Goal: Book appointment/travel/reservation

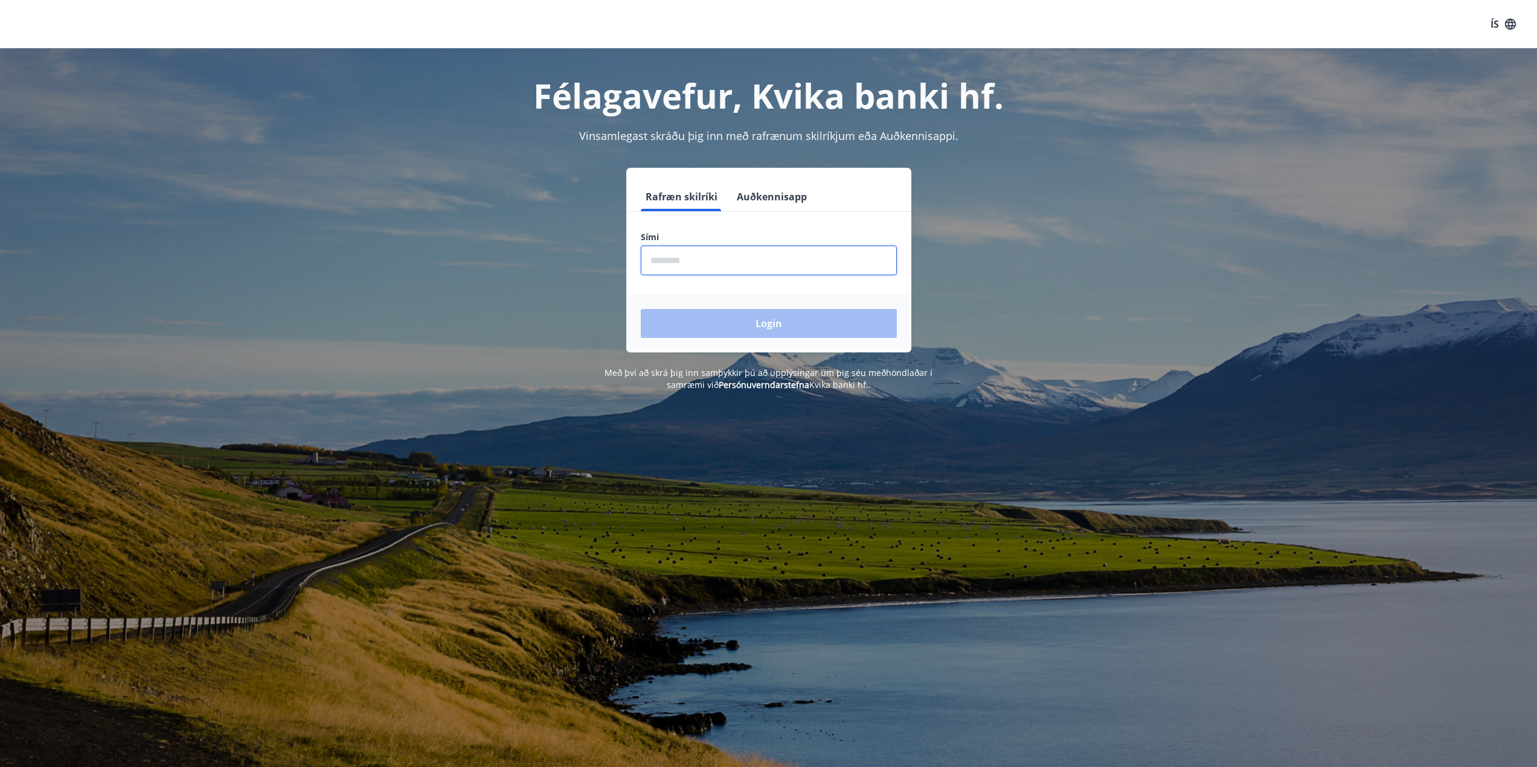
click at [682, 261] on input "phone" at bounding box center [769, 261] width 256 height 30
type input "********"
click at [746, 319] on button "Login" at bounding box center [769, 323] width 256 height 29
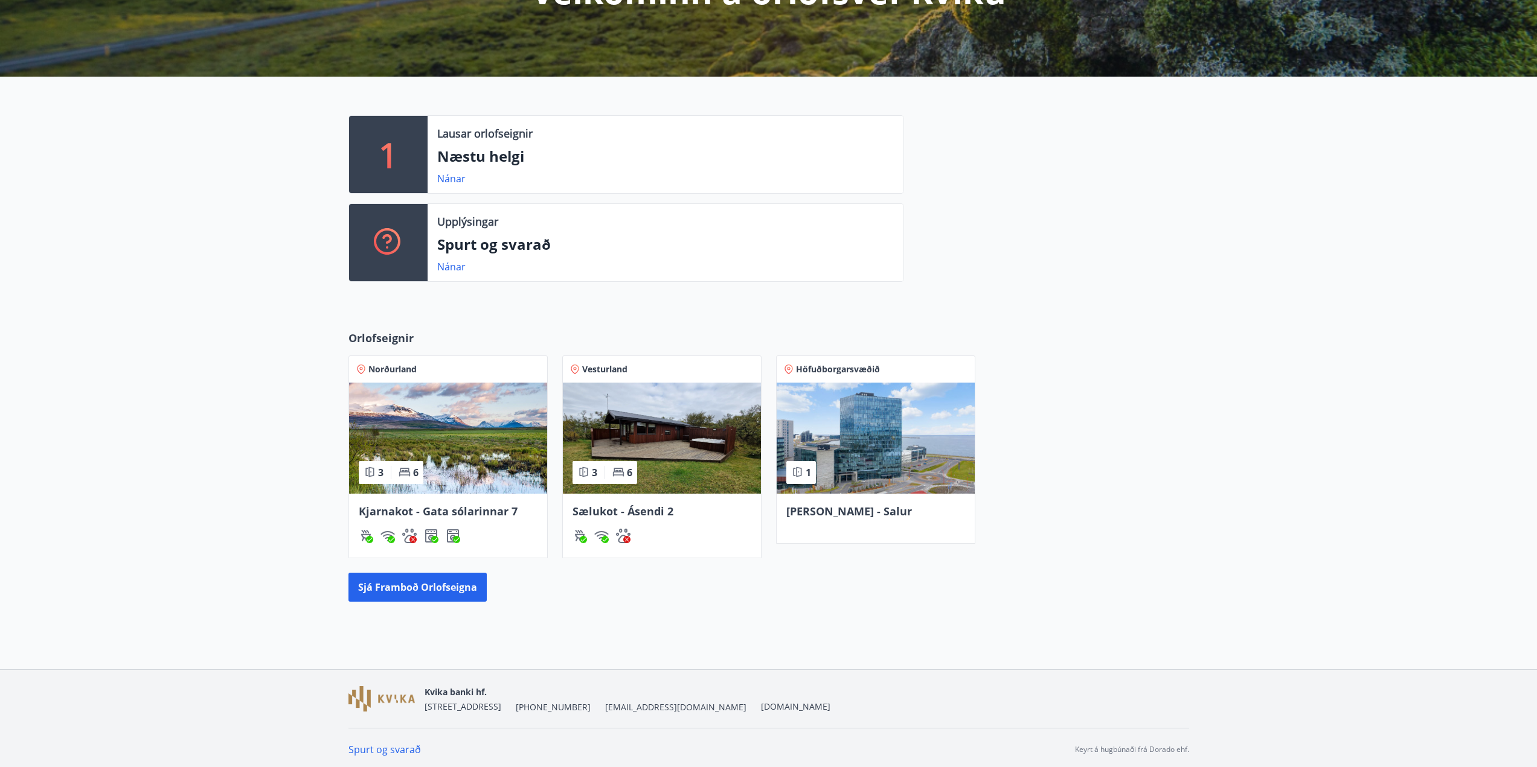
scroll to position [202, 0]
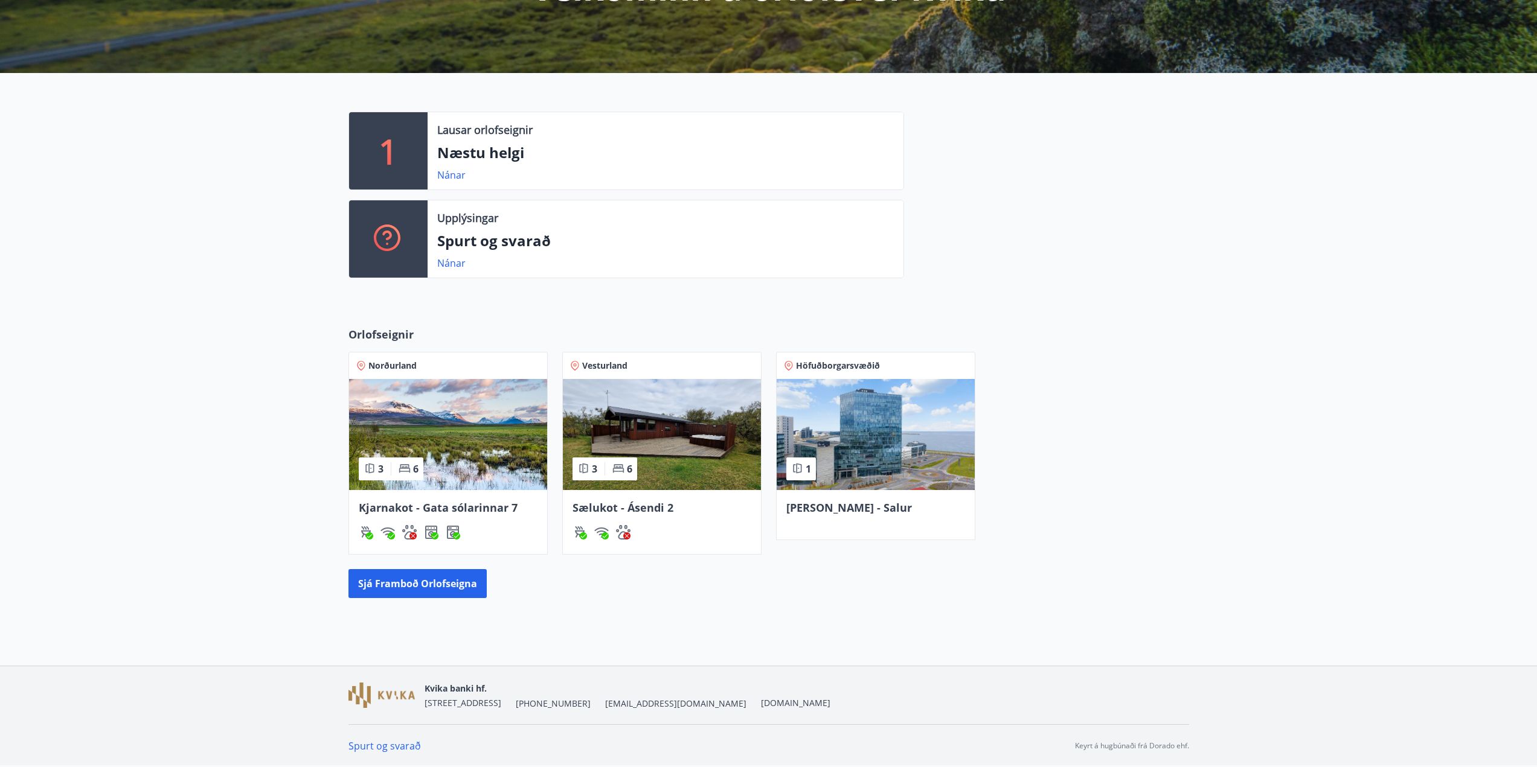
click at [652, 438] on img at bounding box center [662, 434] width 198 height 111
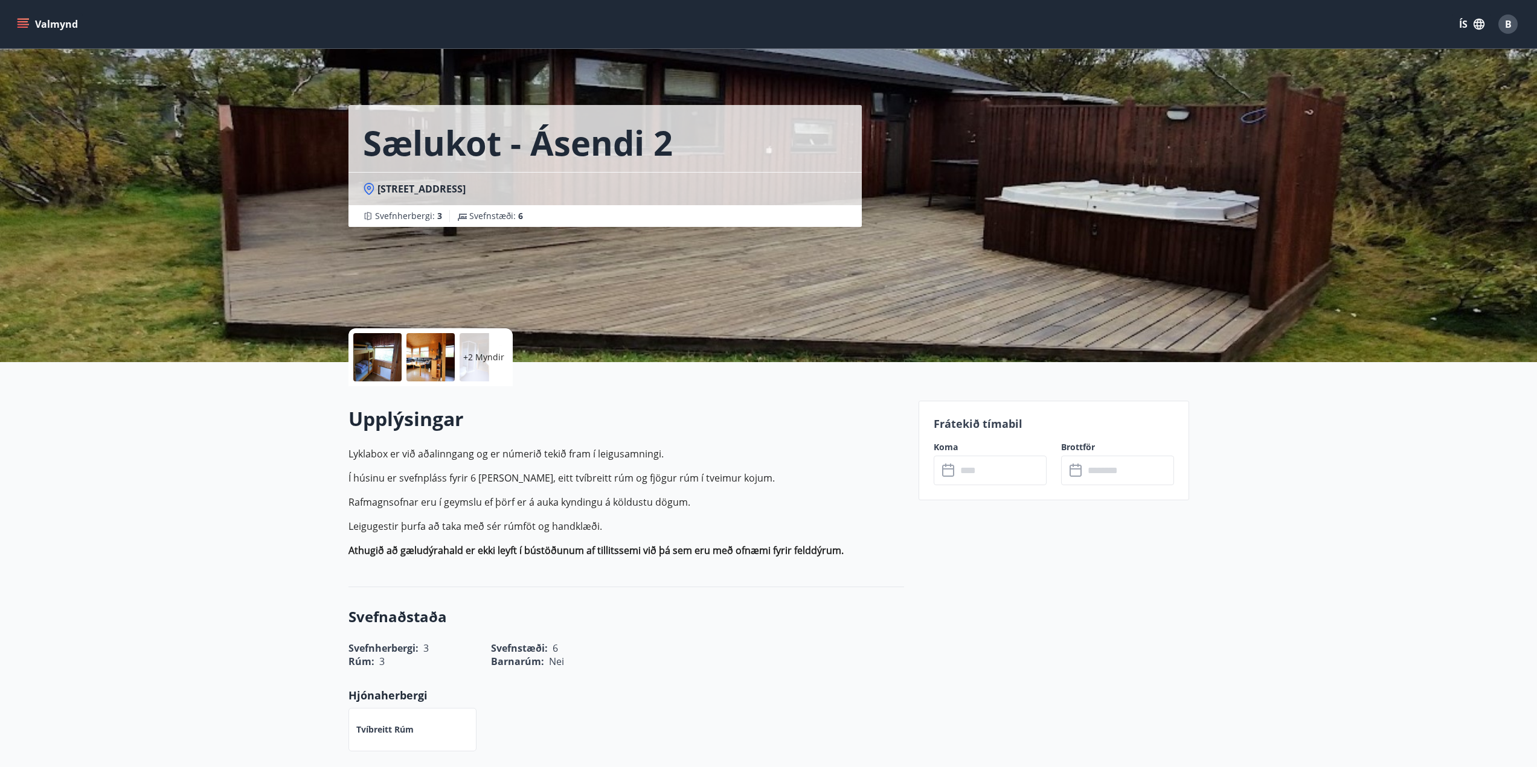
click at [971, 474] on input "text" at bounding box center [1001, 471] width 90 height 30
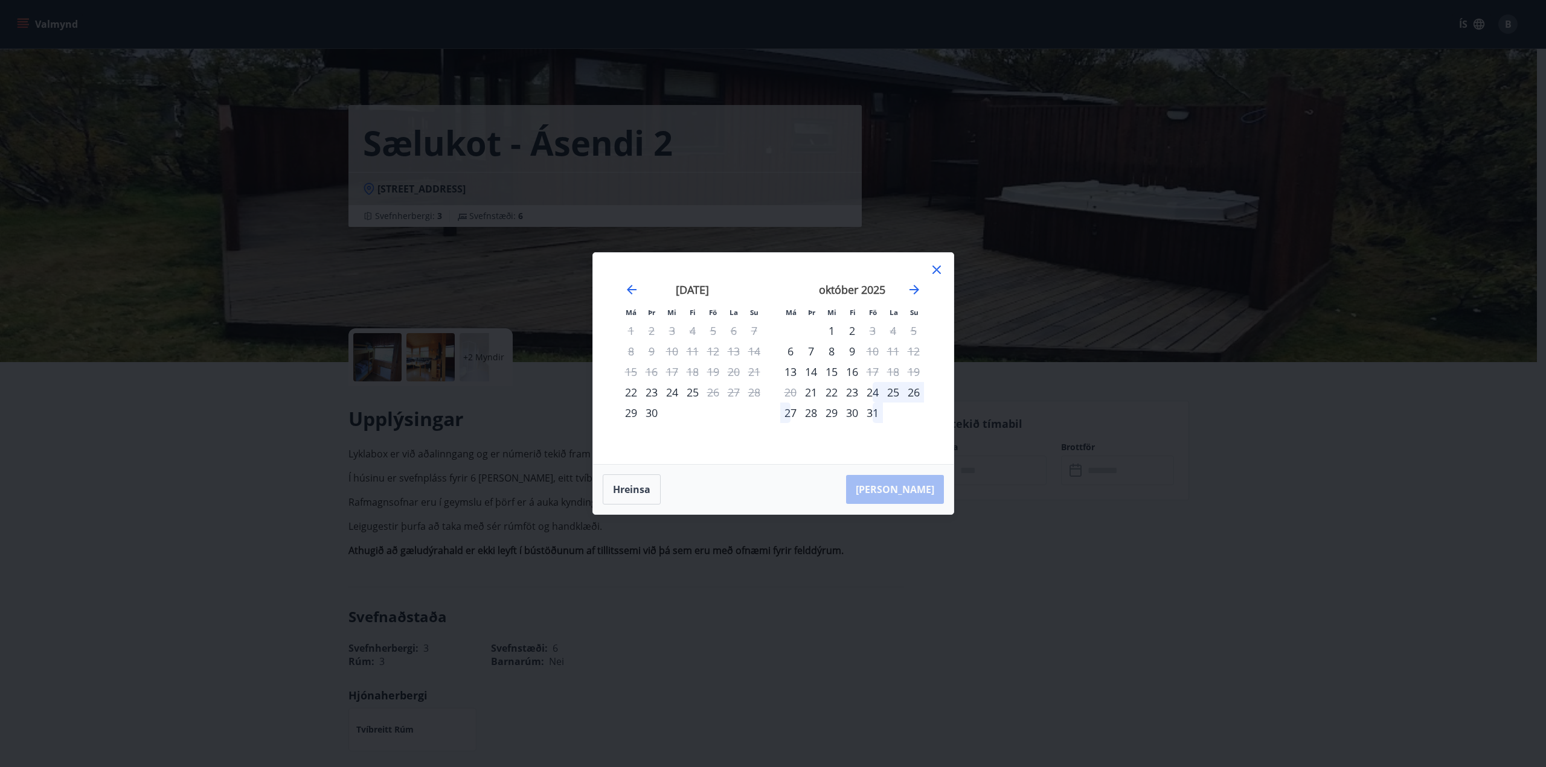
click at [935, 270] on icon at bounding box center [936, 270] width 14 height 14
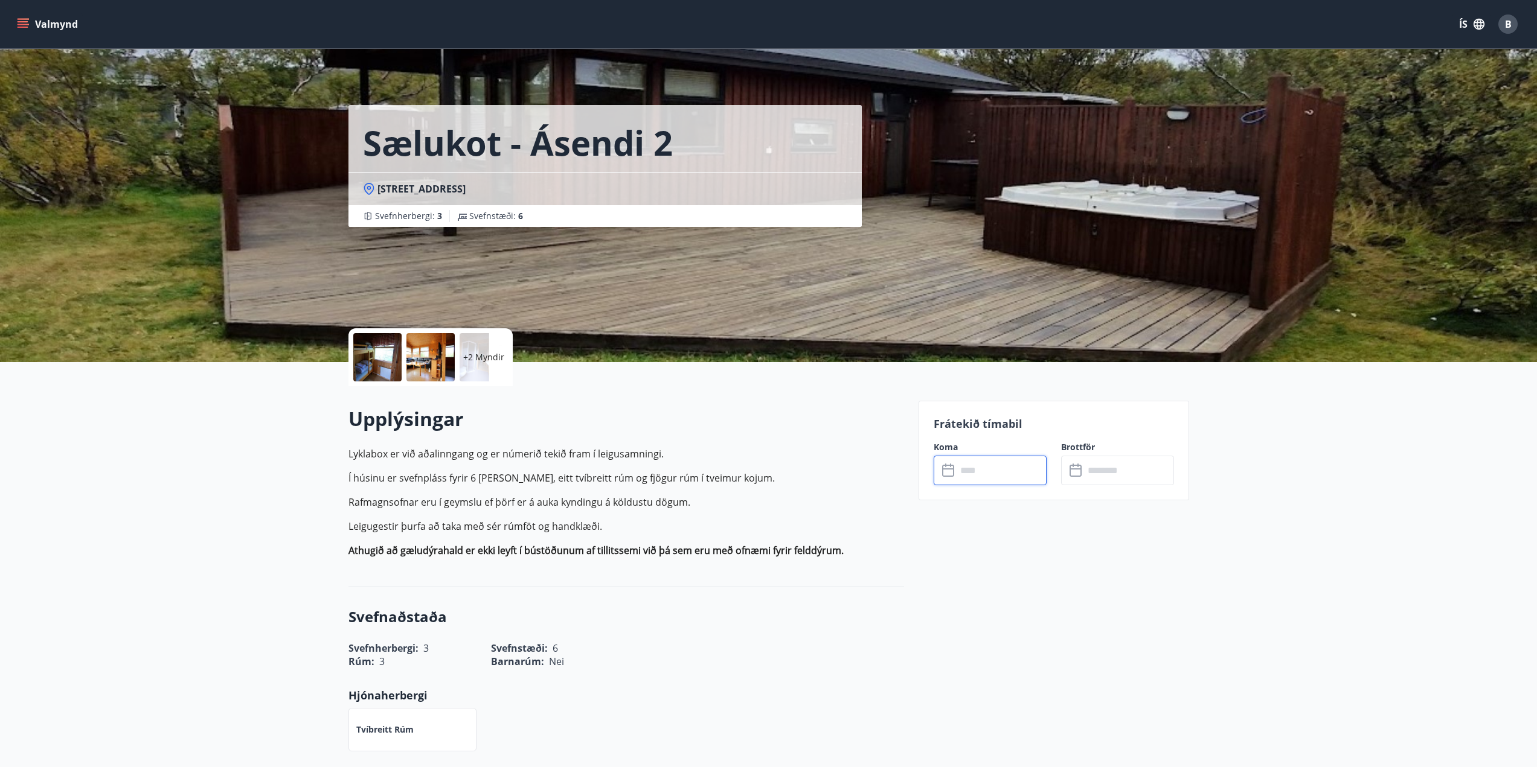
scroll to position [202, 0]
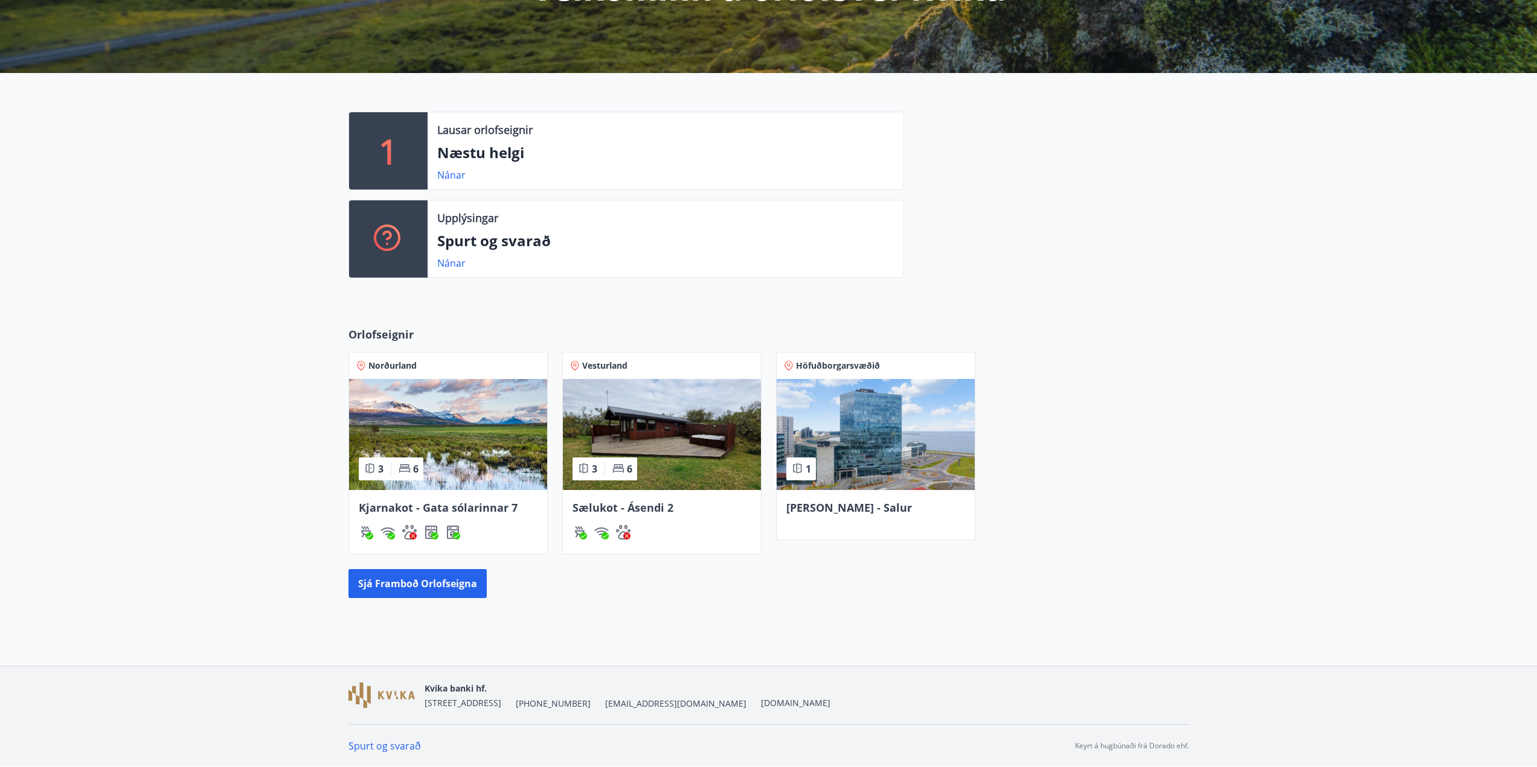
click at [469, 440] on img at bounding box center [448, 434] width 198 height 111
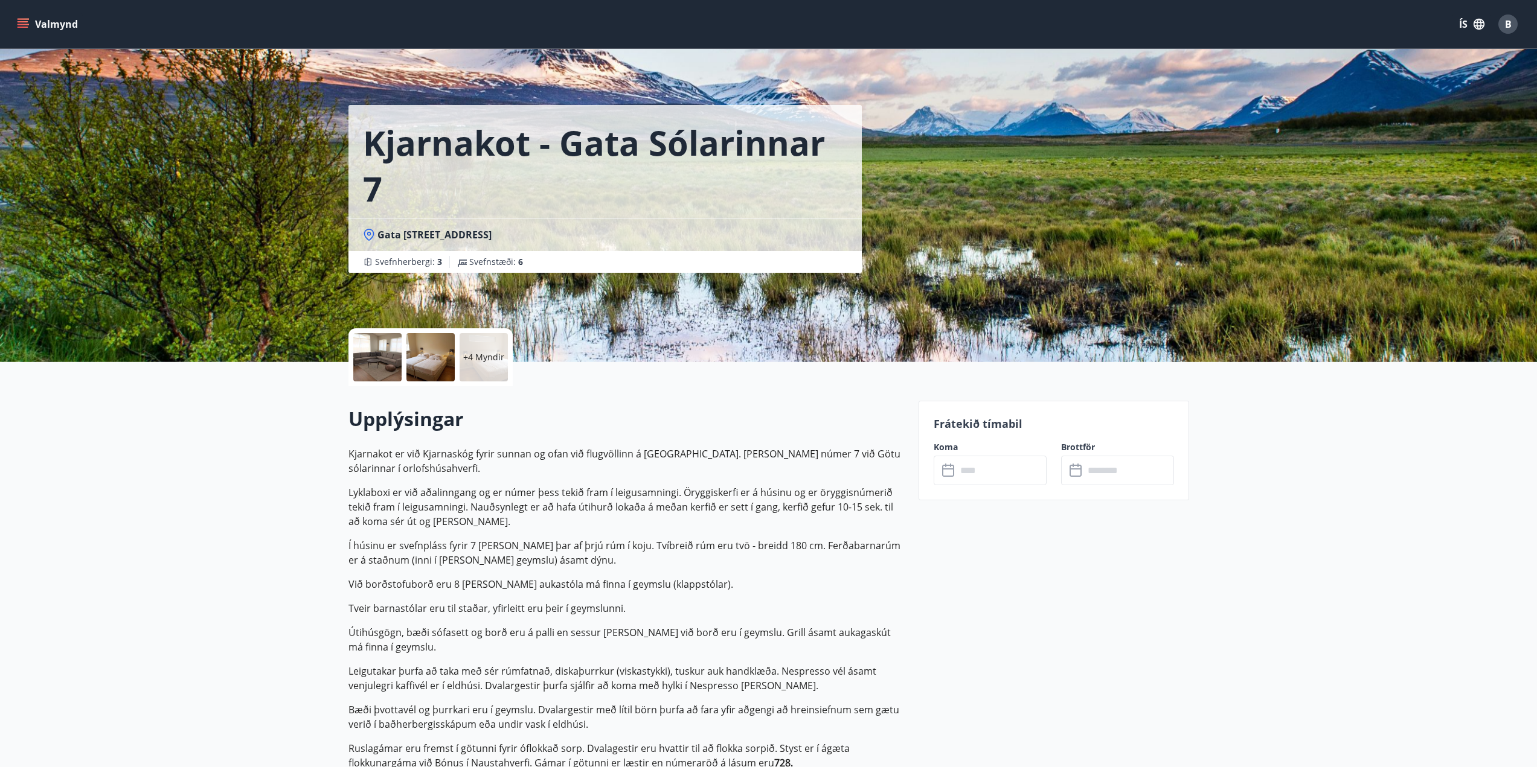
click at [978, 469] on input "text" at bounding box center [1001, 471] width 90 height 30
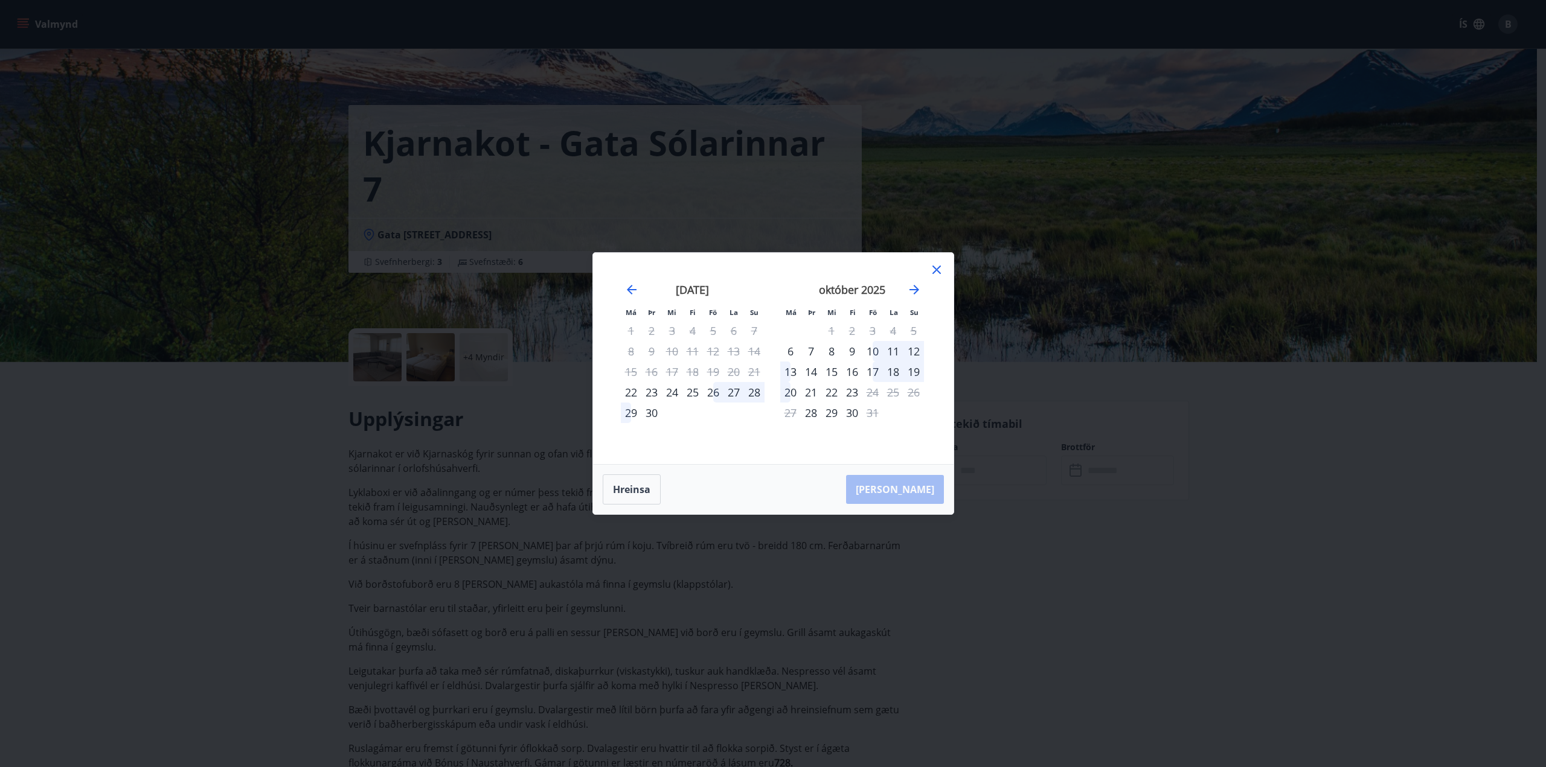
click at [672, 393] on div "24" at bounding box center [672, 392] width 21 height 21
click at [692, 393] on div "25" at bounding box center [692, 392] width 21 height 21
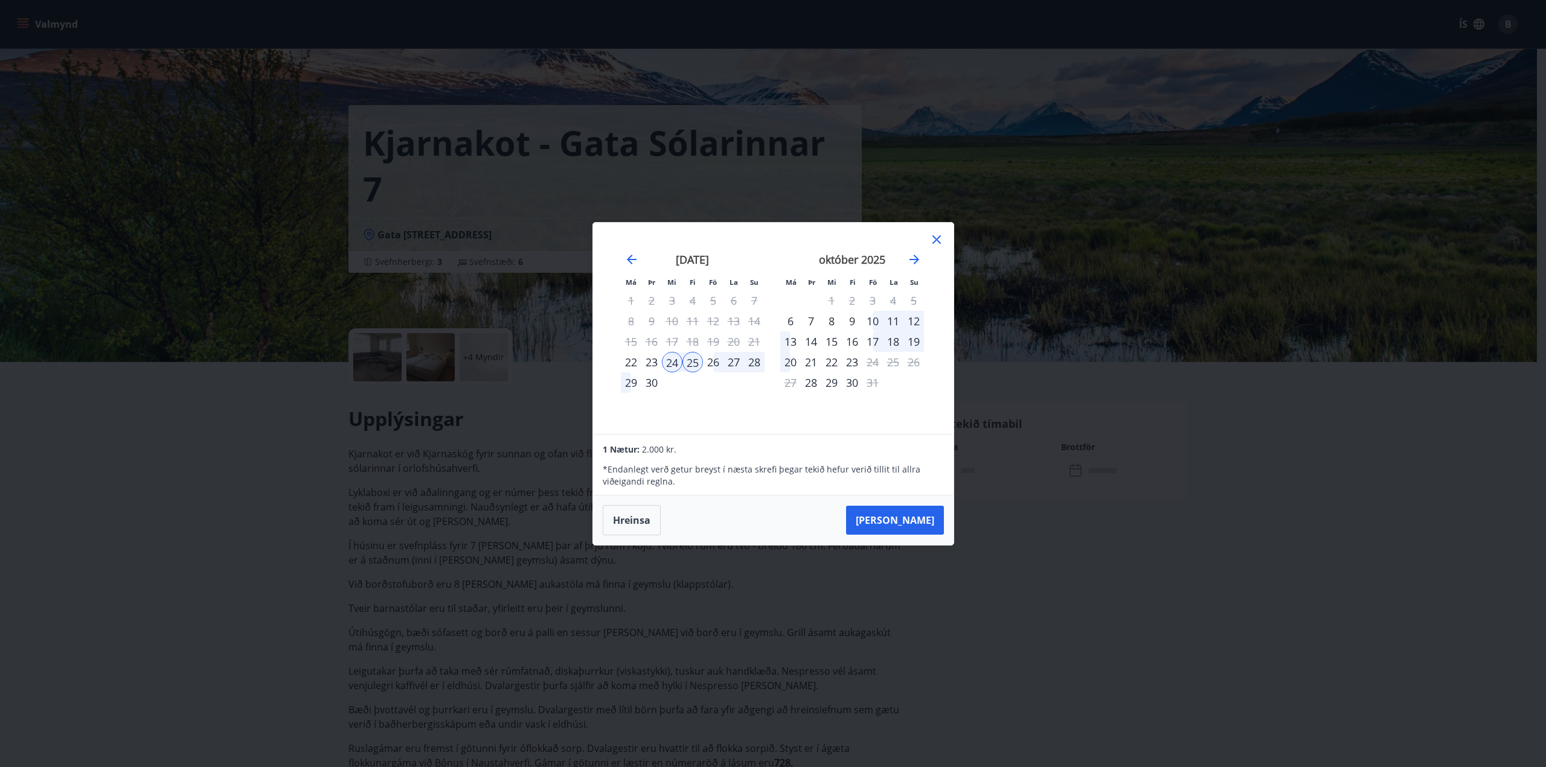
click at [711, 364] on div "26" at bounding box center [713, 362] width 21 height 21
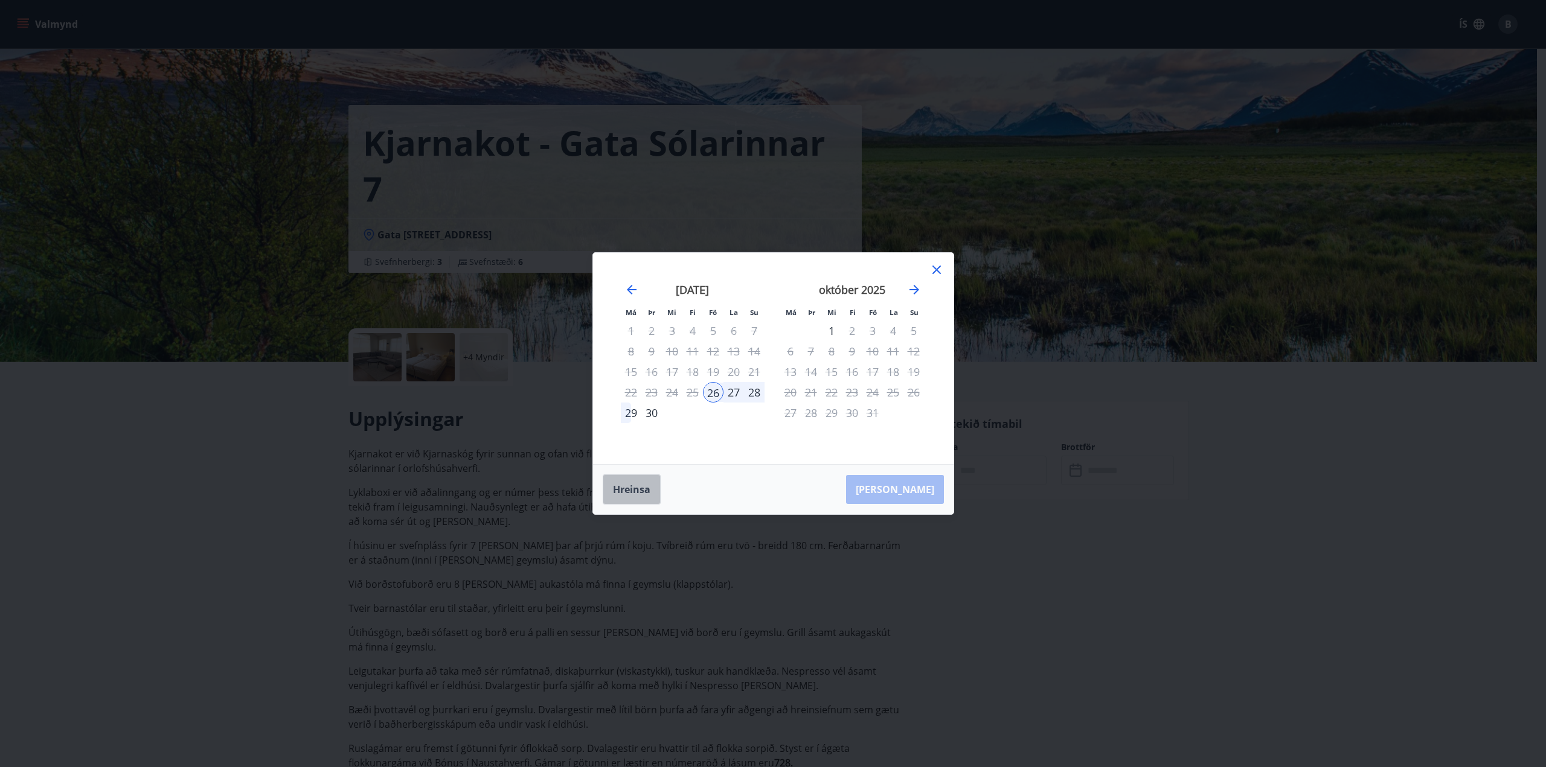
click at [626, 491] on button "Hreinsa" at bounding box center [632, 490] width 58 height 30
click at [650, 393] on div "23" at bounding box center [651, 392] width 21 height 21
click at [694, 395] on div "25" at bounding box center [692, 392] width 21 height 21
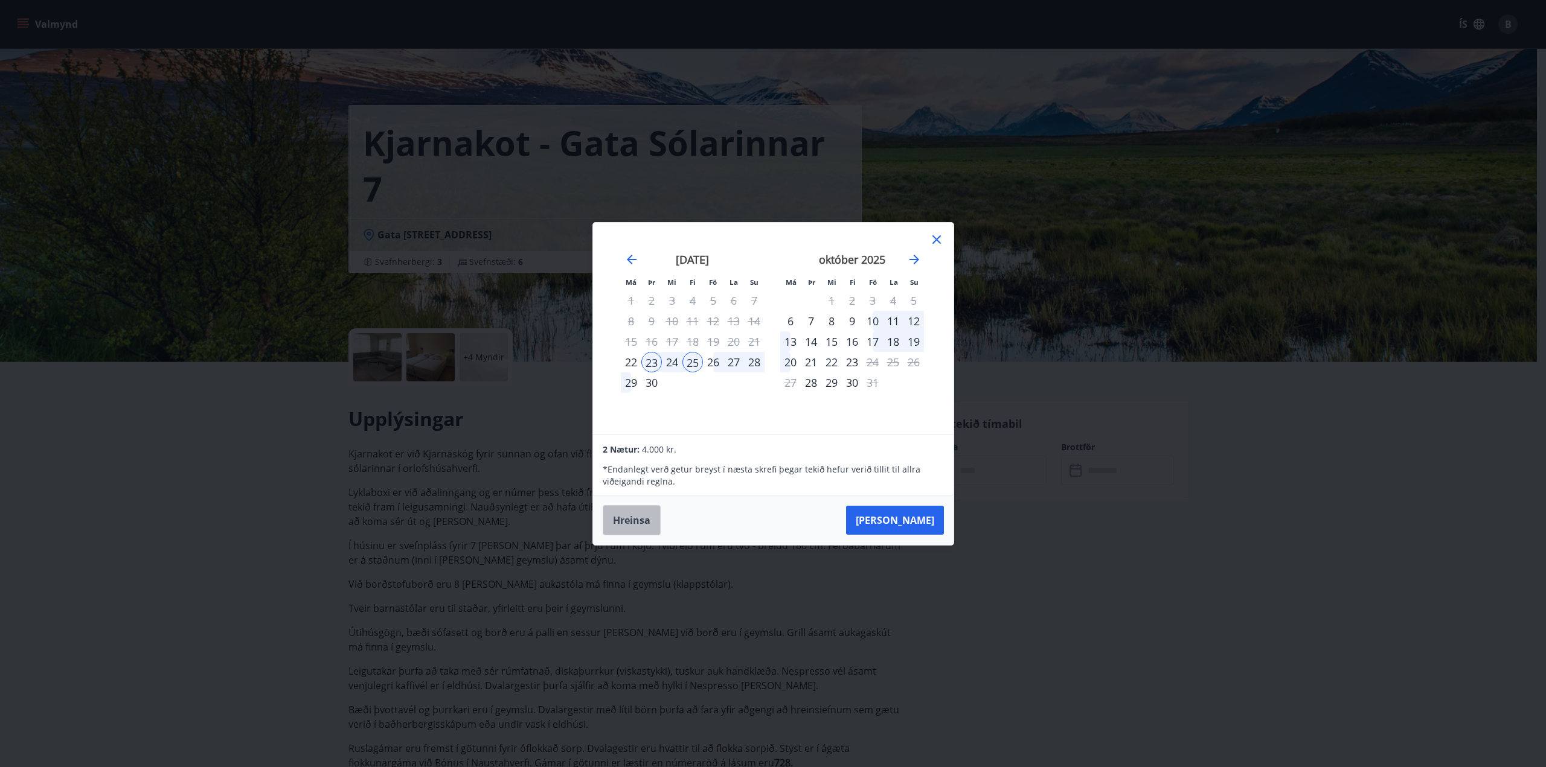
click at [624, 526] on button "Hreinsa" at bounding box center [632, 520] width 58 height 30
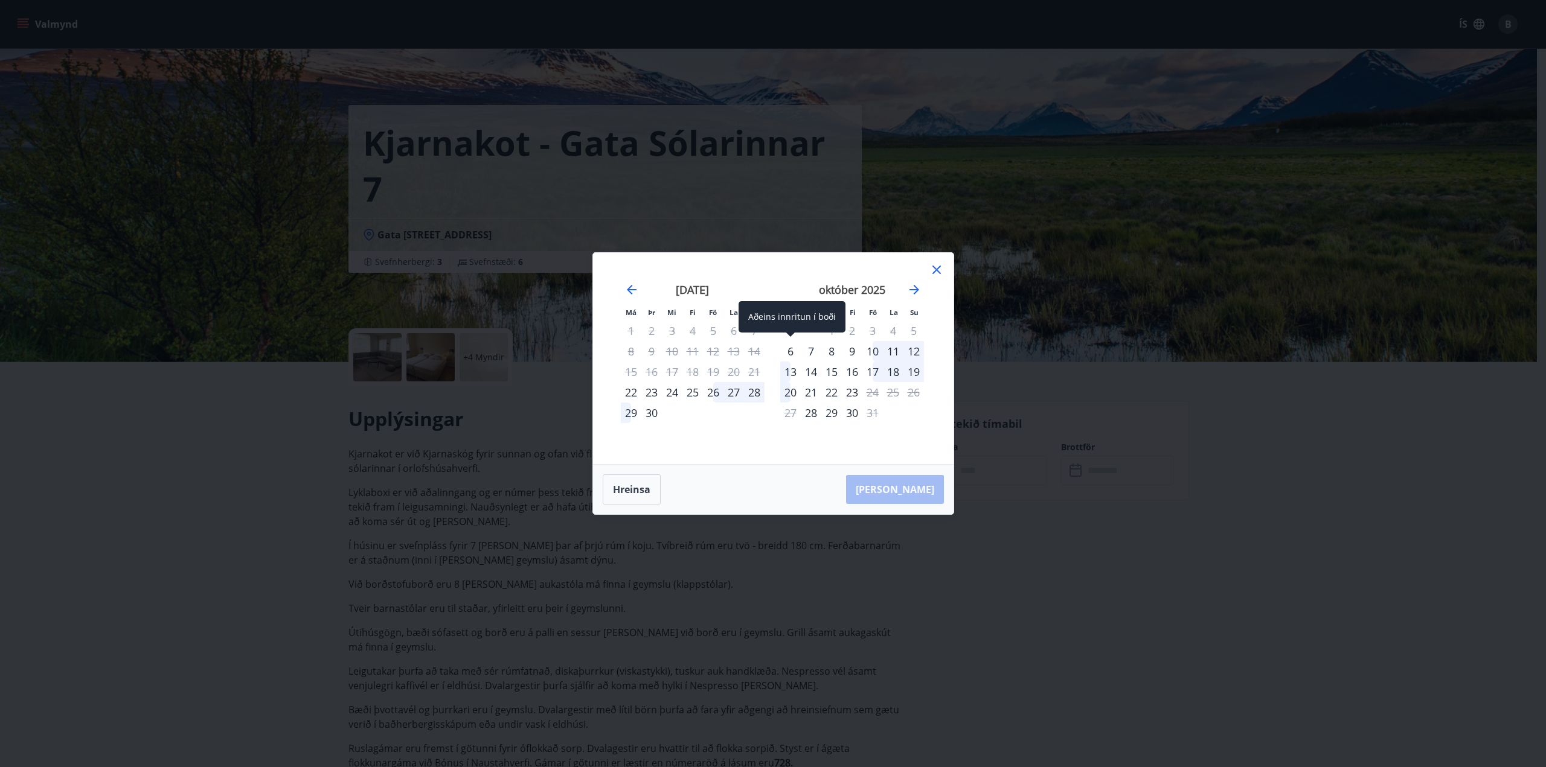
click at [789, 352] on div "6" at bounding box center [790, 351] width 21 height 21
click at [827, 353] on div "8" at bounding box center [831, 351] width 21 height 21
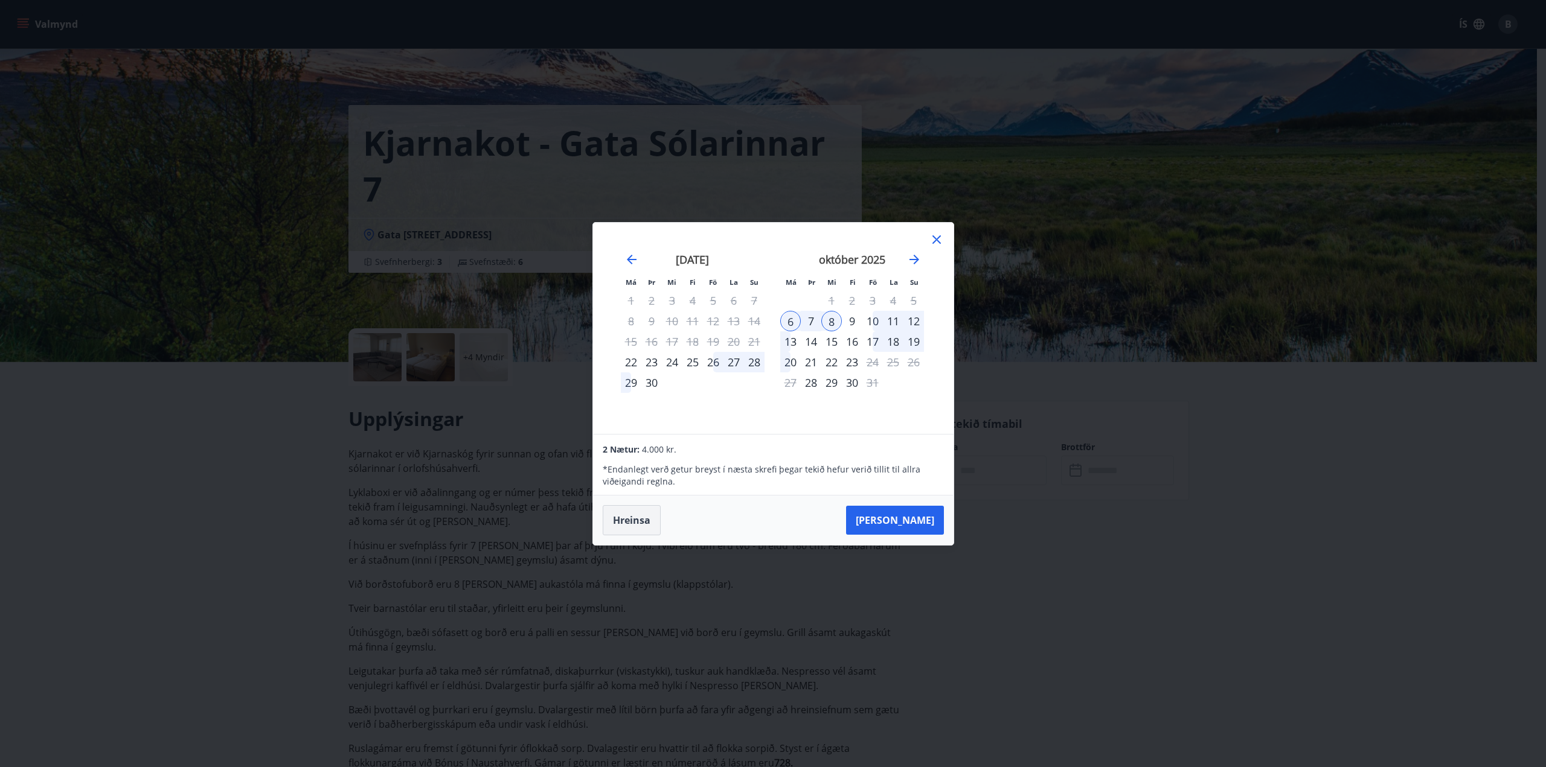
click at [626, 526] on button "Hreinsa" at bounding box center [632, 520] width 58 height 30
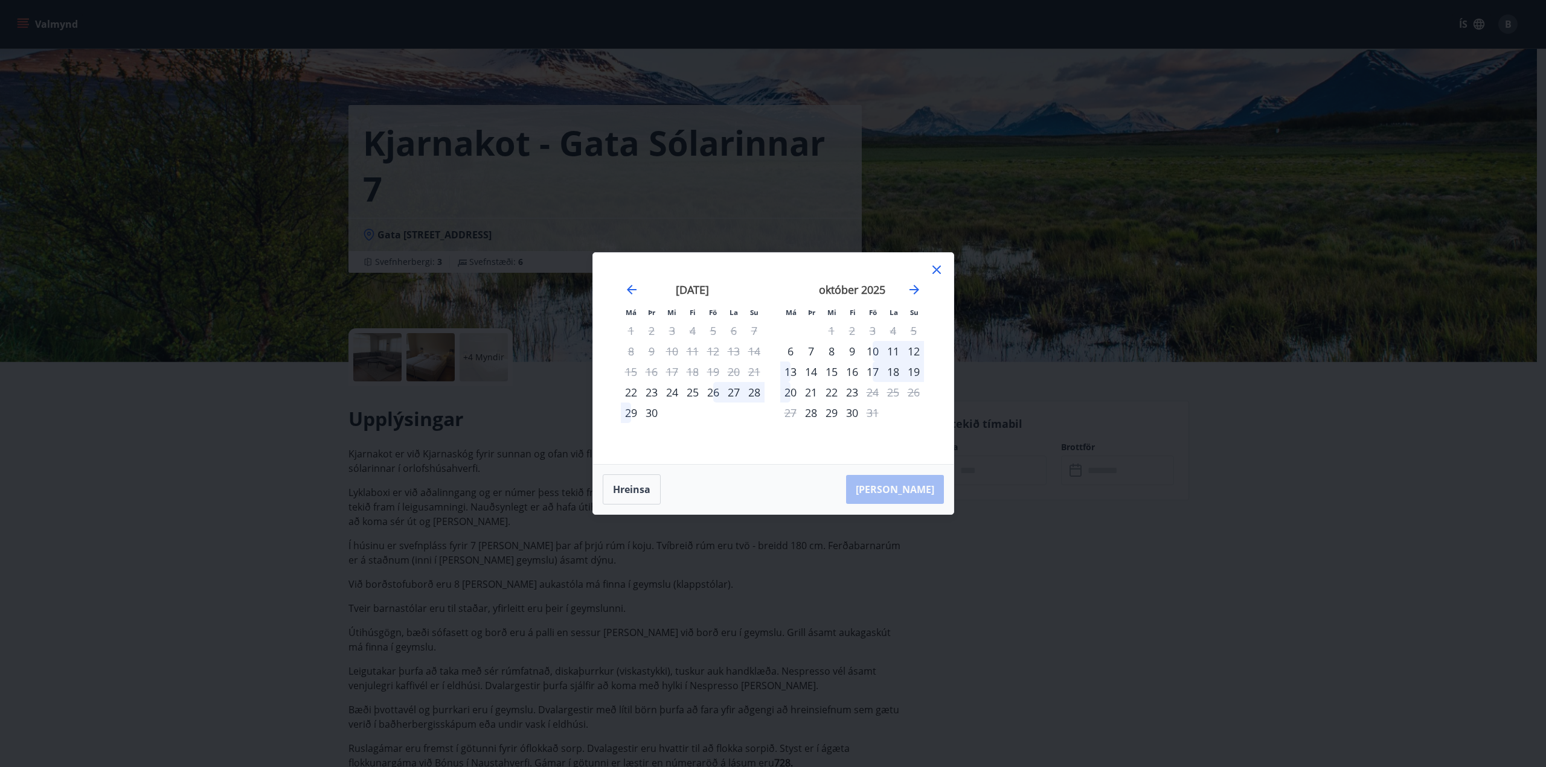
click at [877, 350] on div "10" at bounding box center [872, 351] width 21 height 21
click at [915, 352] on div "12" at bounding box center [913, 351] width 21 height 21
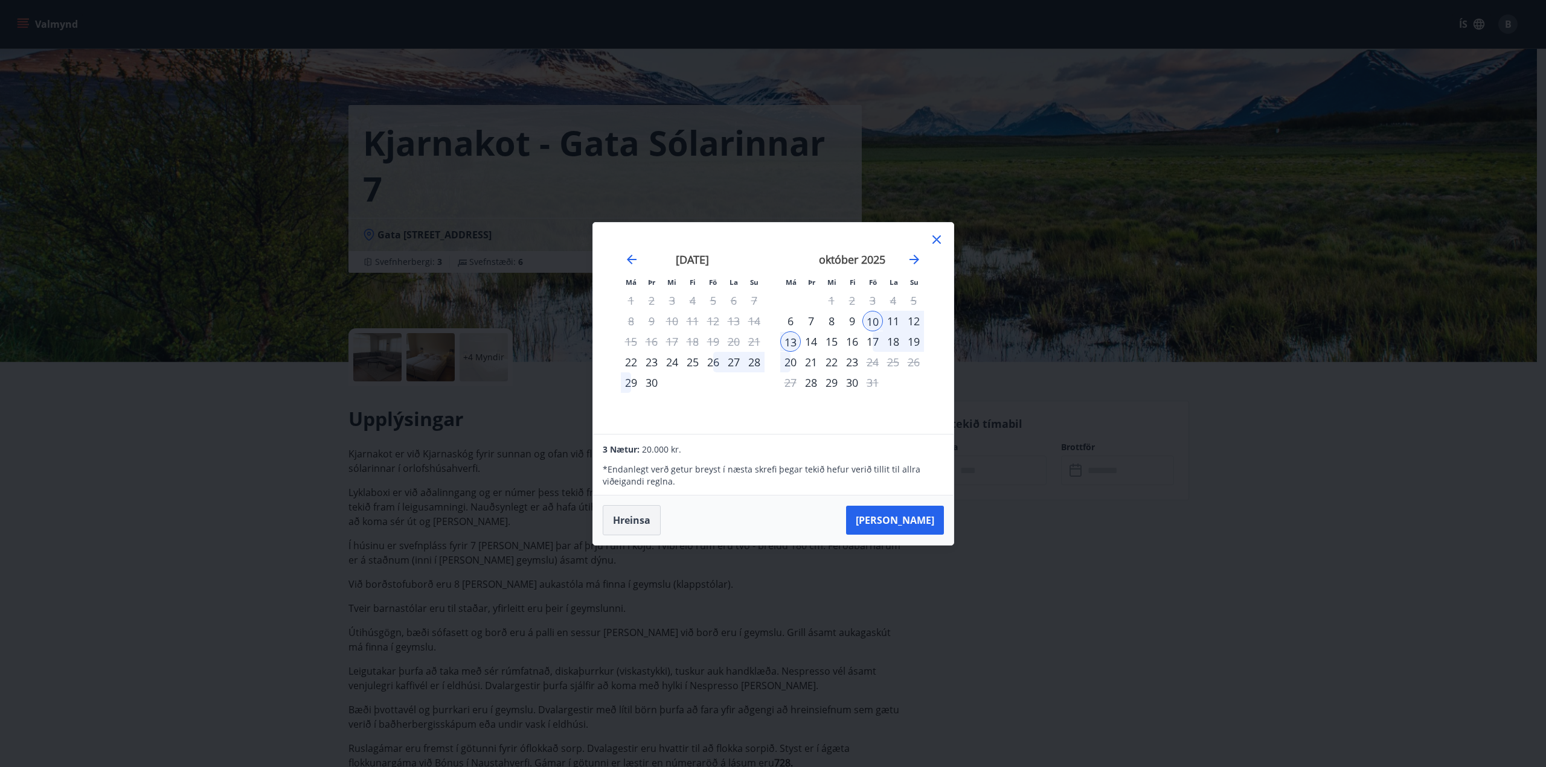
click at [629, 522] on button "Hreinsa" at bounding box center [632, 520] width 58 height 30
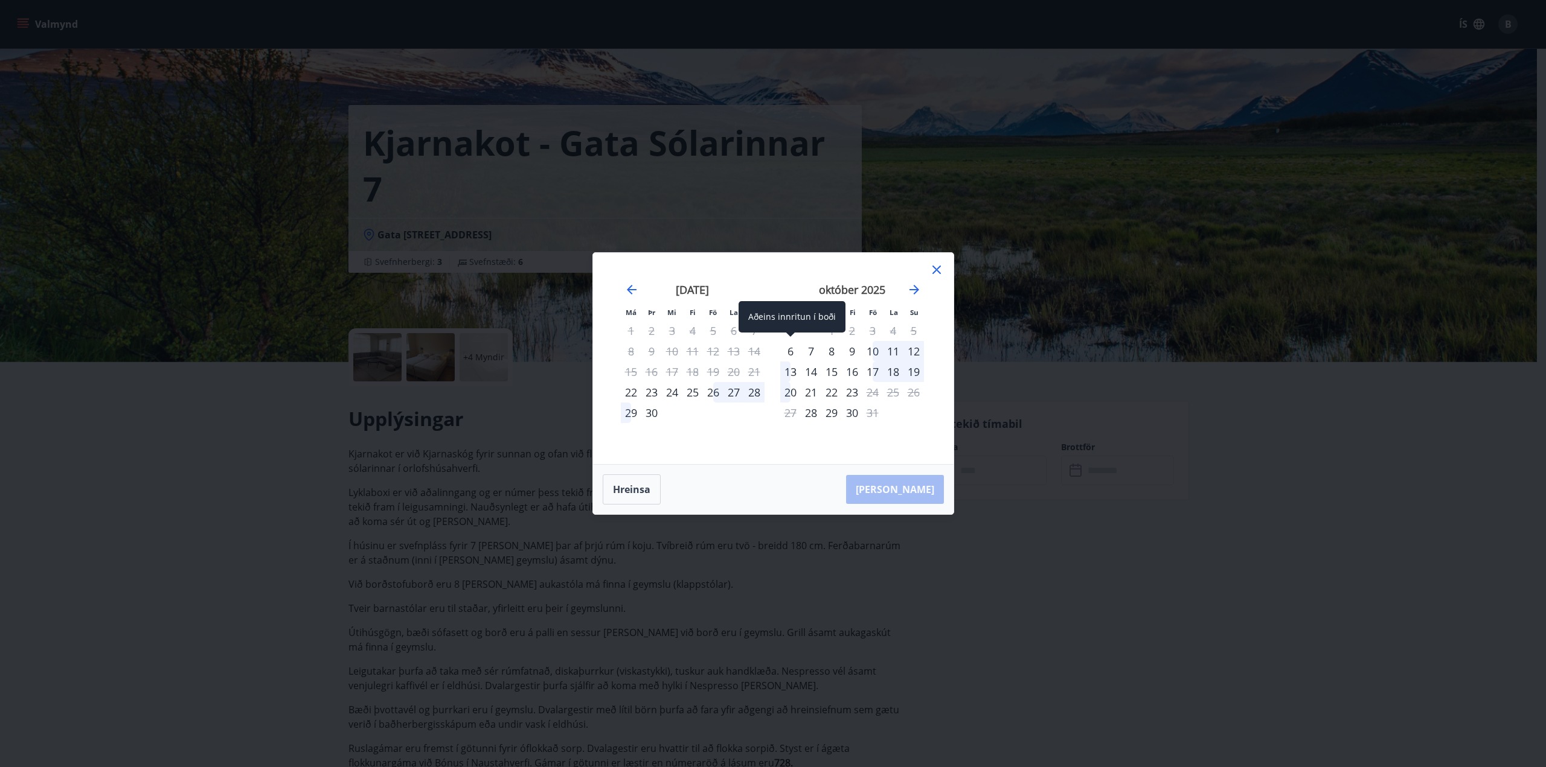
click at [793, 348] on div "6" at bounding box center [790, 351] width 21 height 21
click at [831, 351] on div "8" at bounding box center [831, 351] width 21 height 21
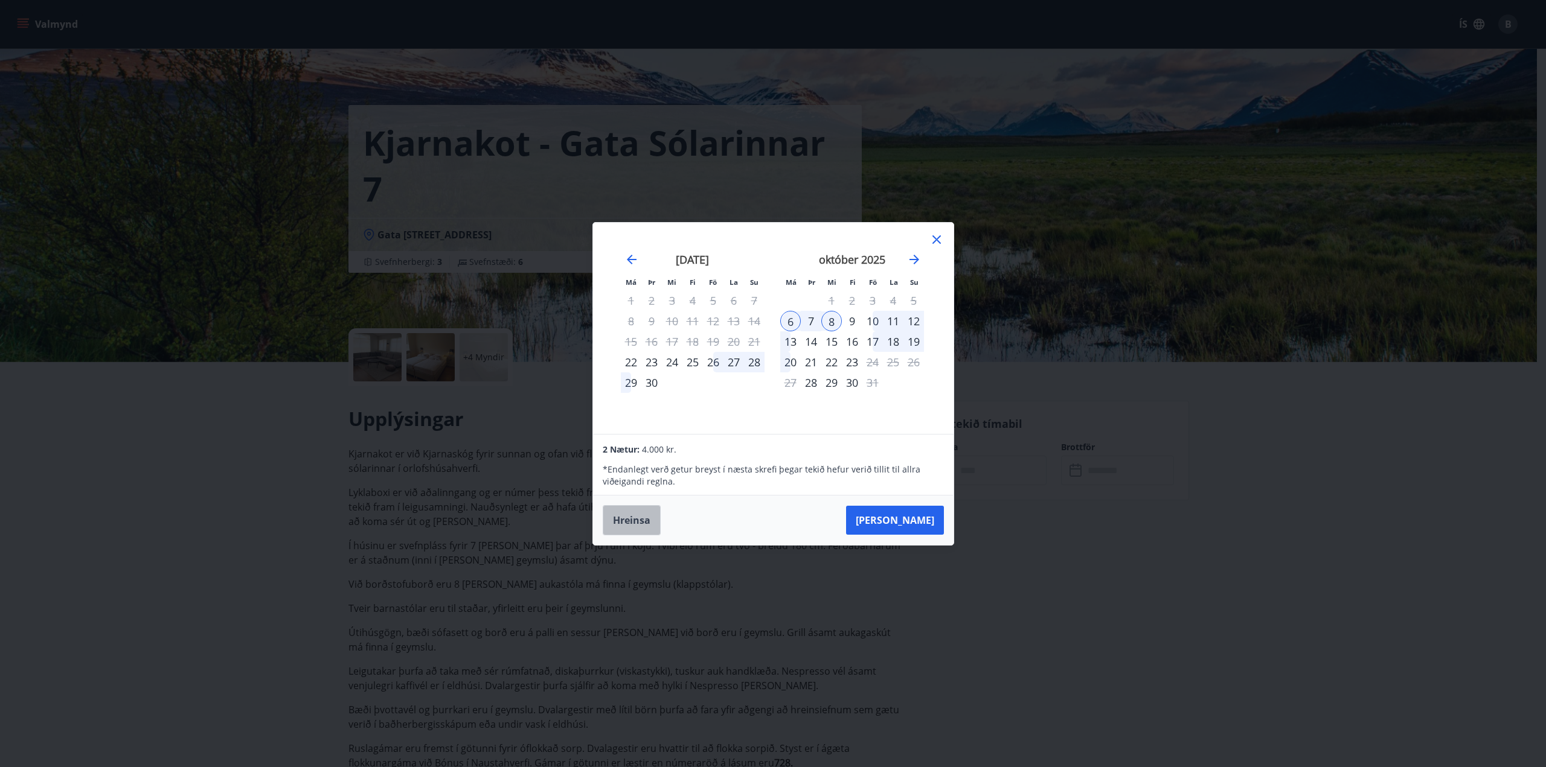
click at [627, 522] on button "Hreinsa" at bounding box center [632, 520] width 58 height 30
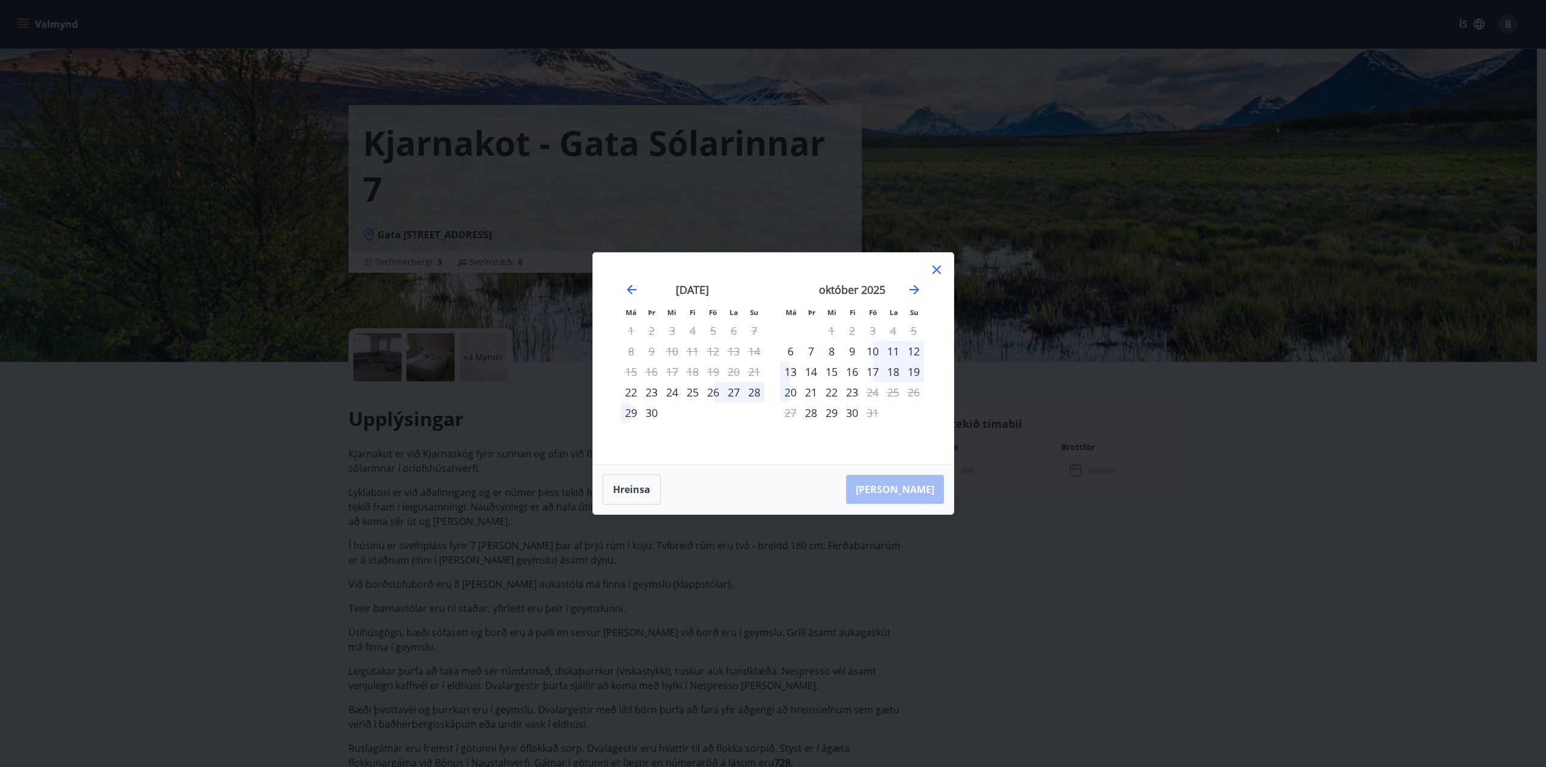
click at [936, 268] on icon at bounding box center [936, 270] width 14 height 14
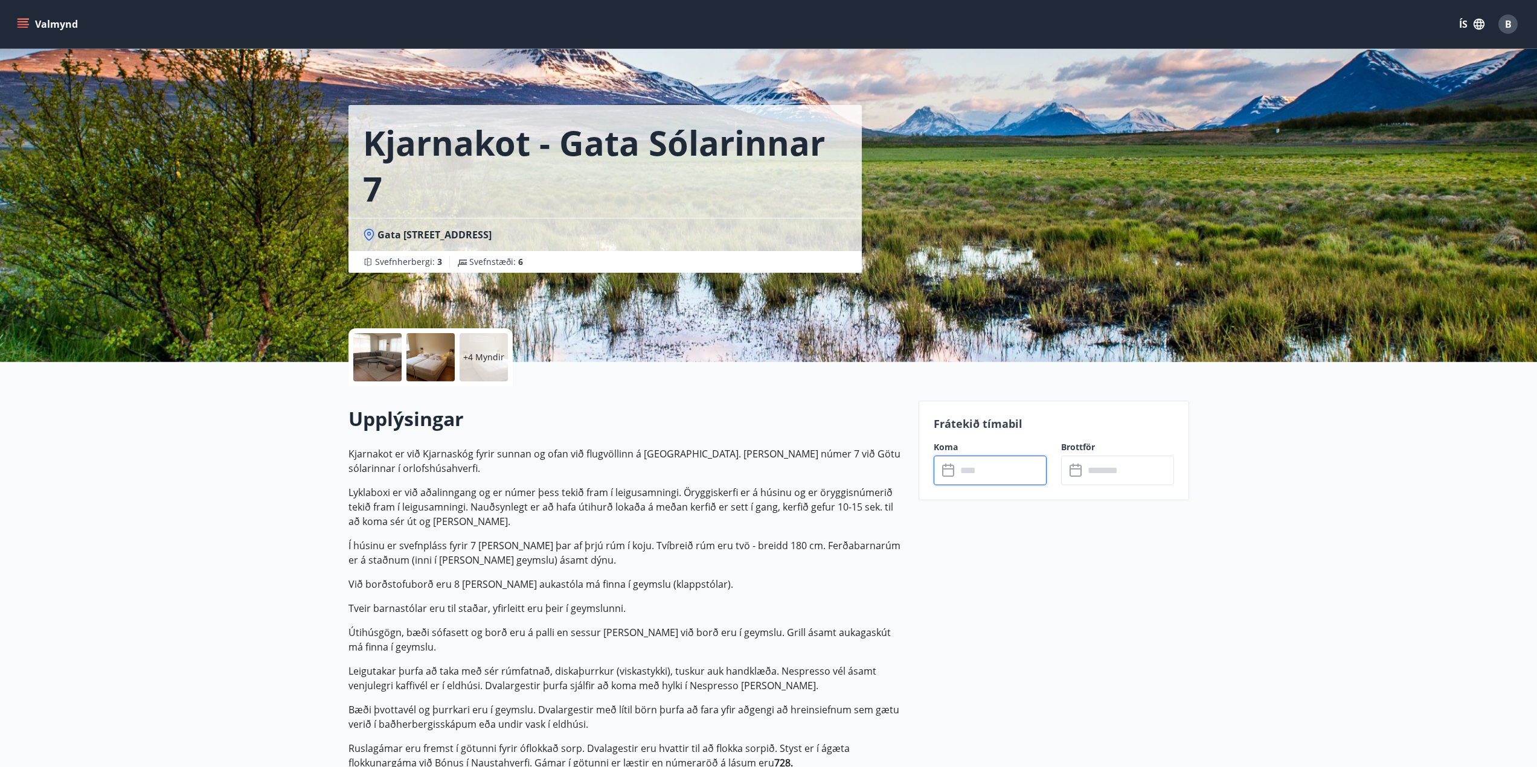
click at [491, 357] on p "+4 Myndir" at bounding box center [483, 357] width 41 height 12
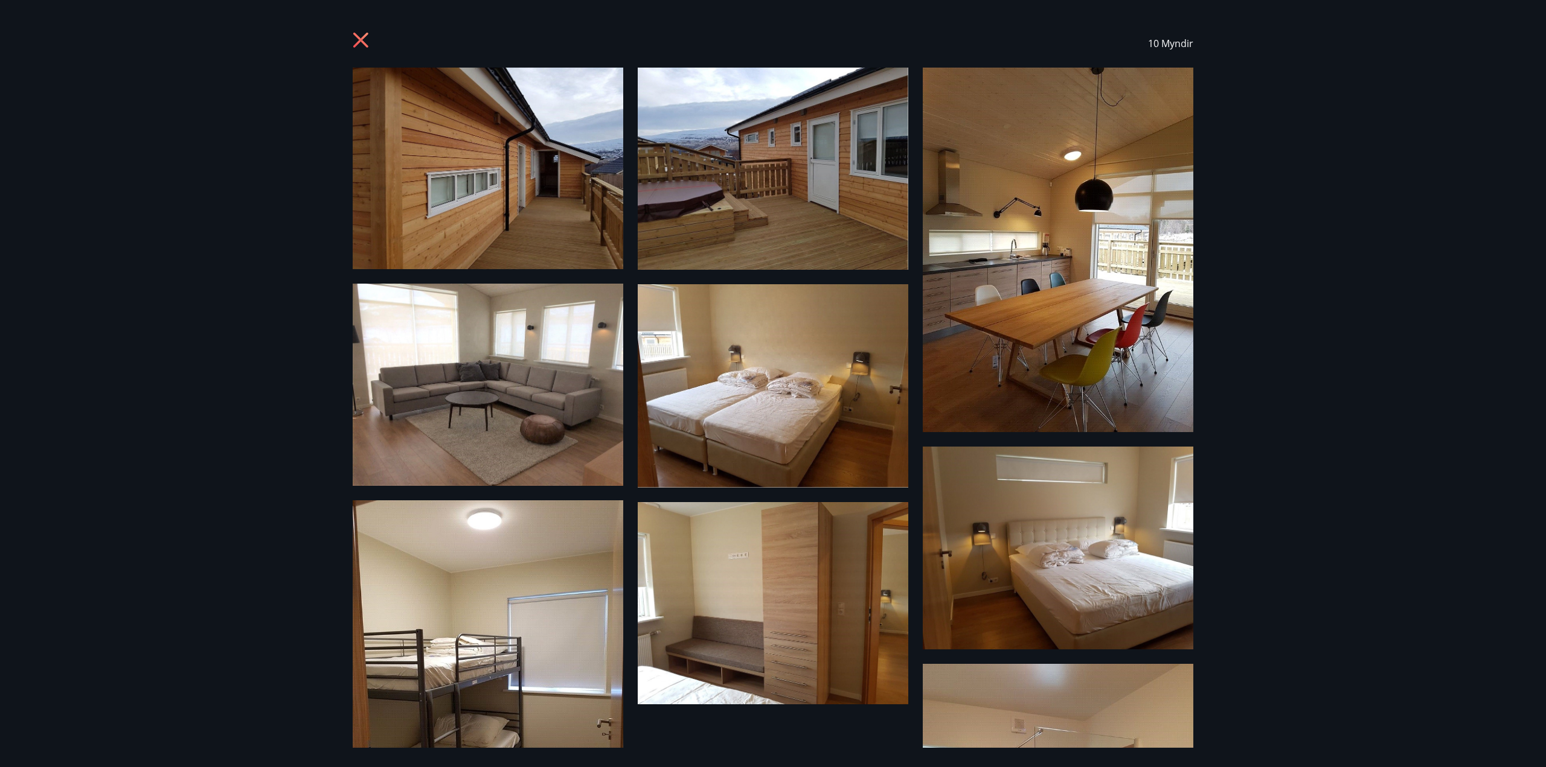
click at [360, 31] on div "10 Myndir" at bounding box center [773, 43] width 840 height 48
click at [357, 40] on icon at bounding box center [362, 41] width 19 height 19
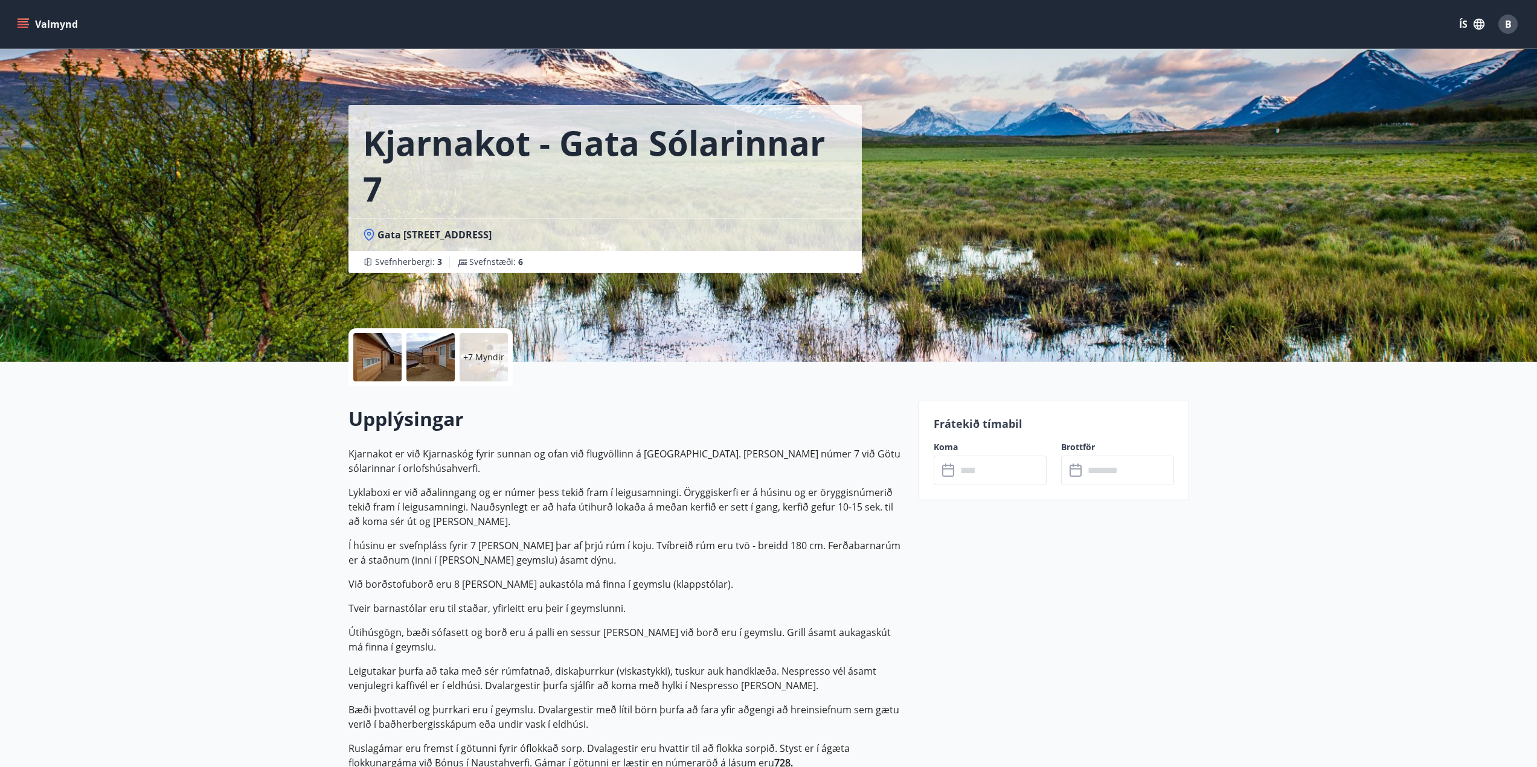
click at [972, 469] on input "text" at bounding box center [1001, 471] width 90 height 30
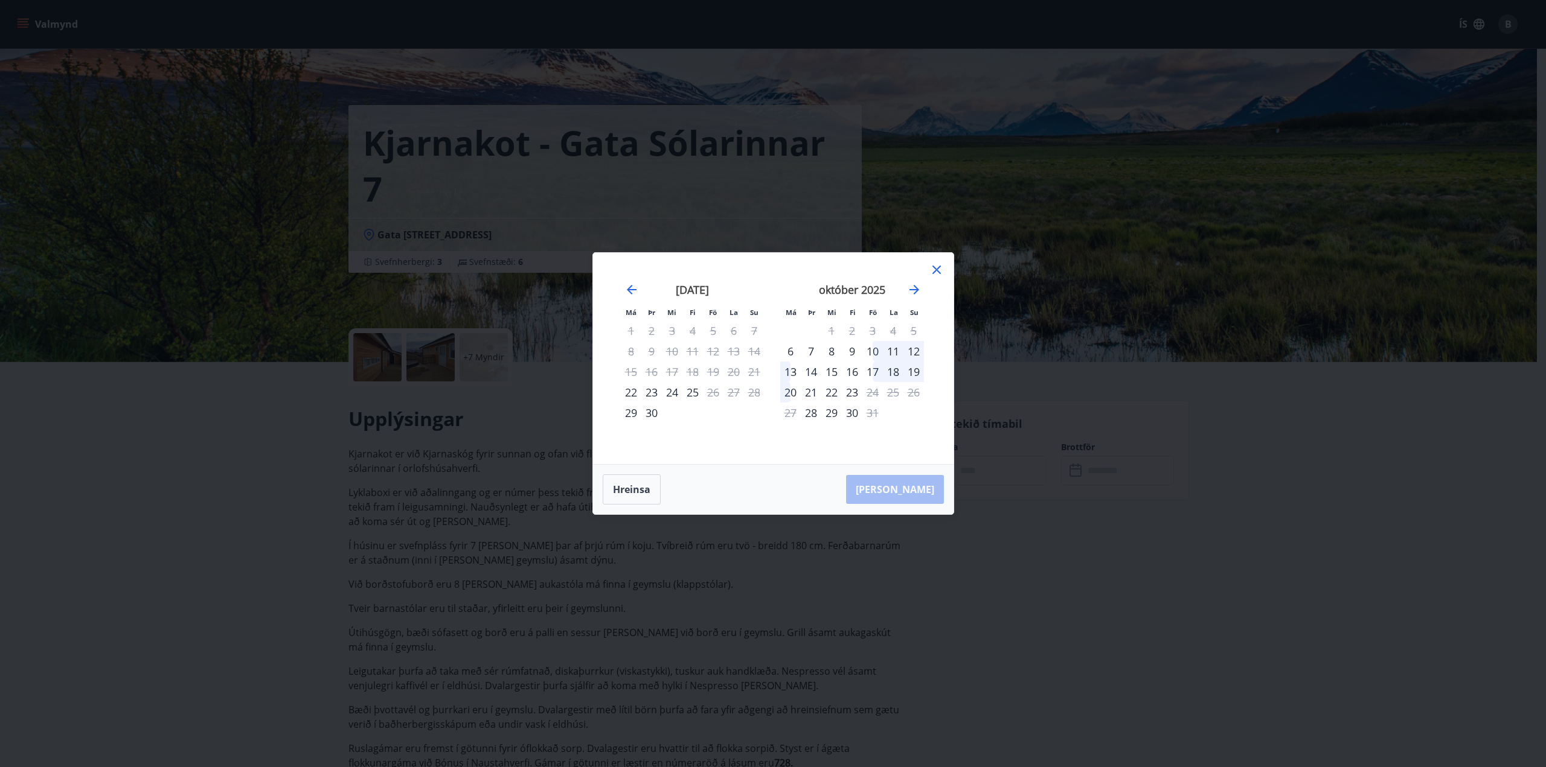
click at [936, 269] on icon at bounding box center [936, 270] width 14 height 14
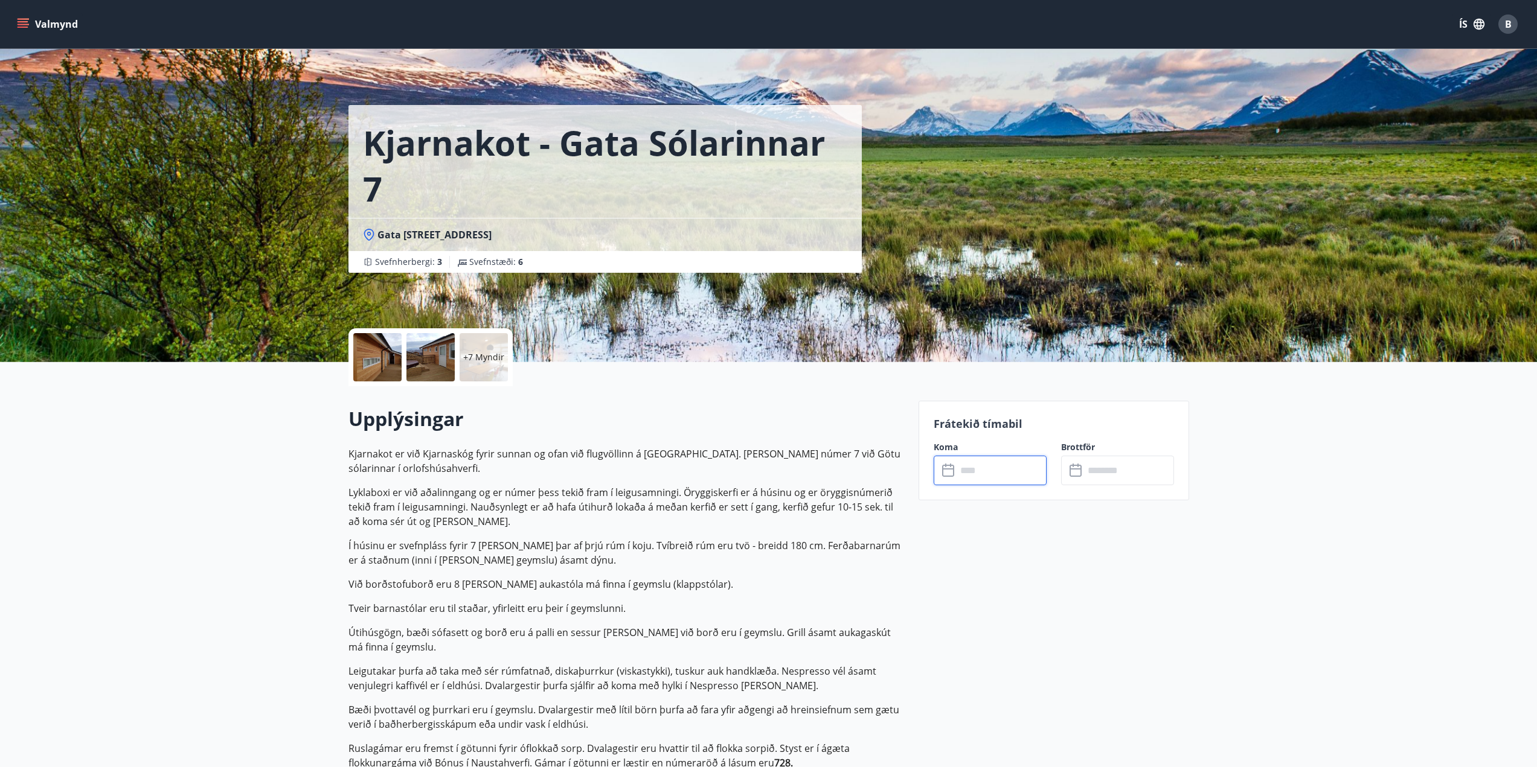
click at [389, 356] on div at bounding box center [377, 357] width 48 height 48
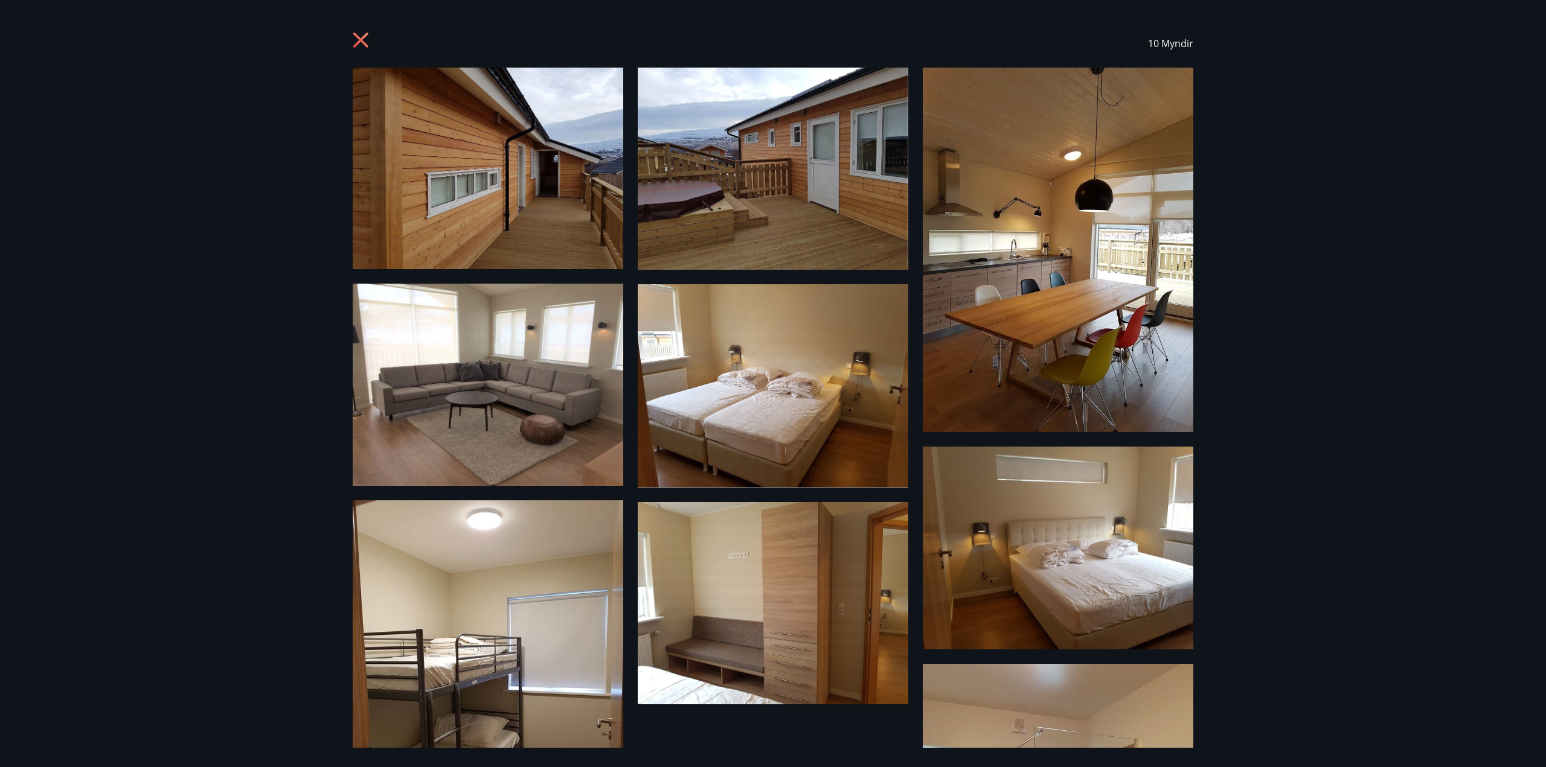
click at [1116, 551] on img at bounding box center [1058, 548] width 271 height 203
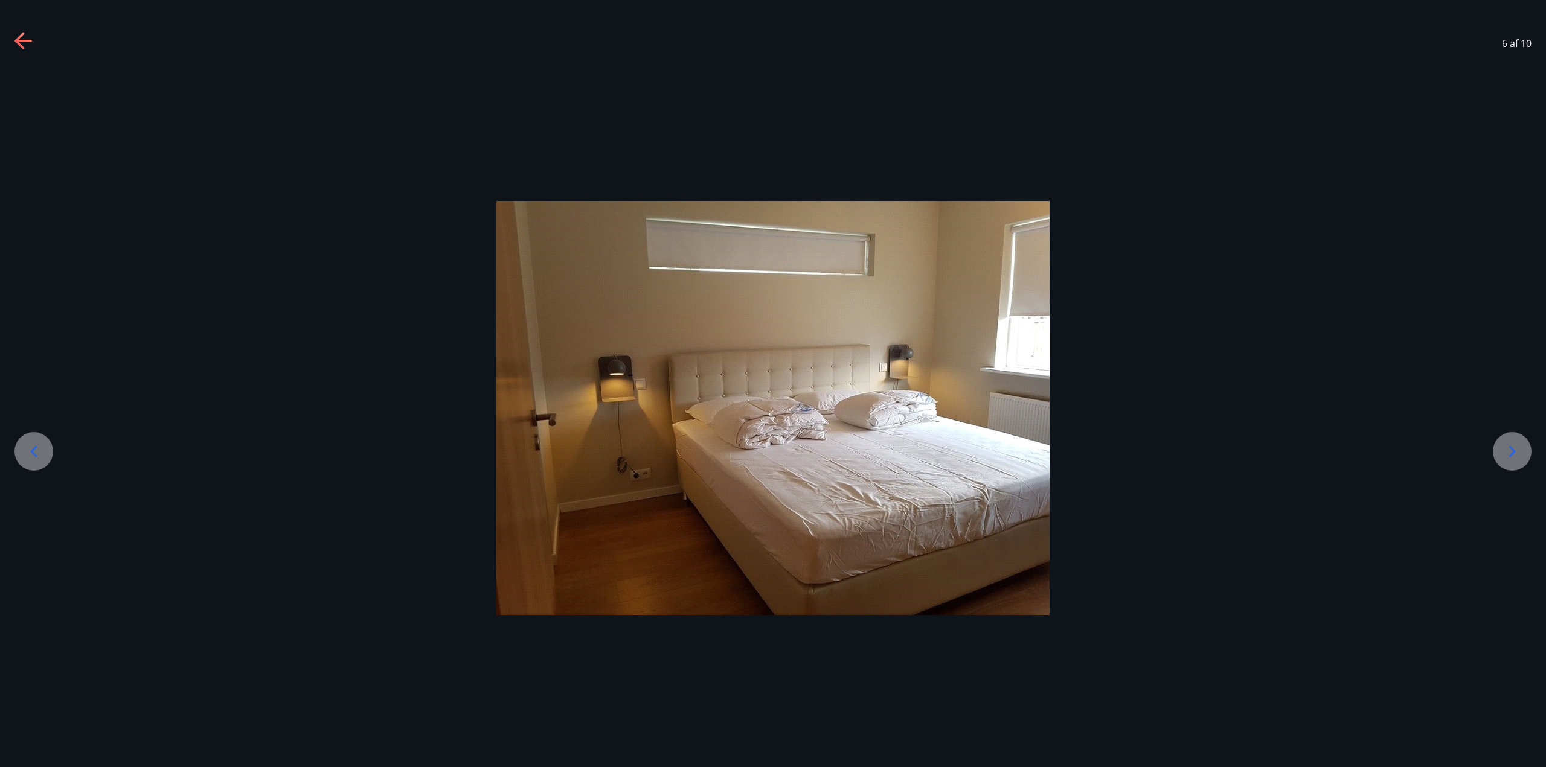
click at [16, 37] on icon at bounding box center [23, 41] width 19 height 19
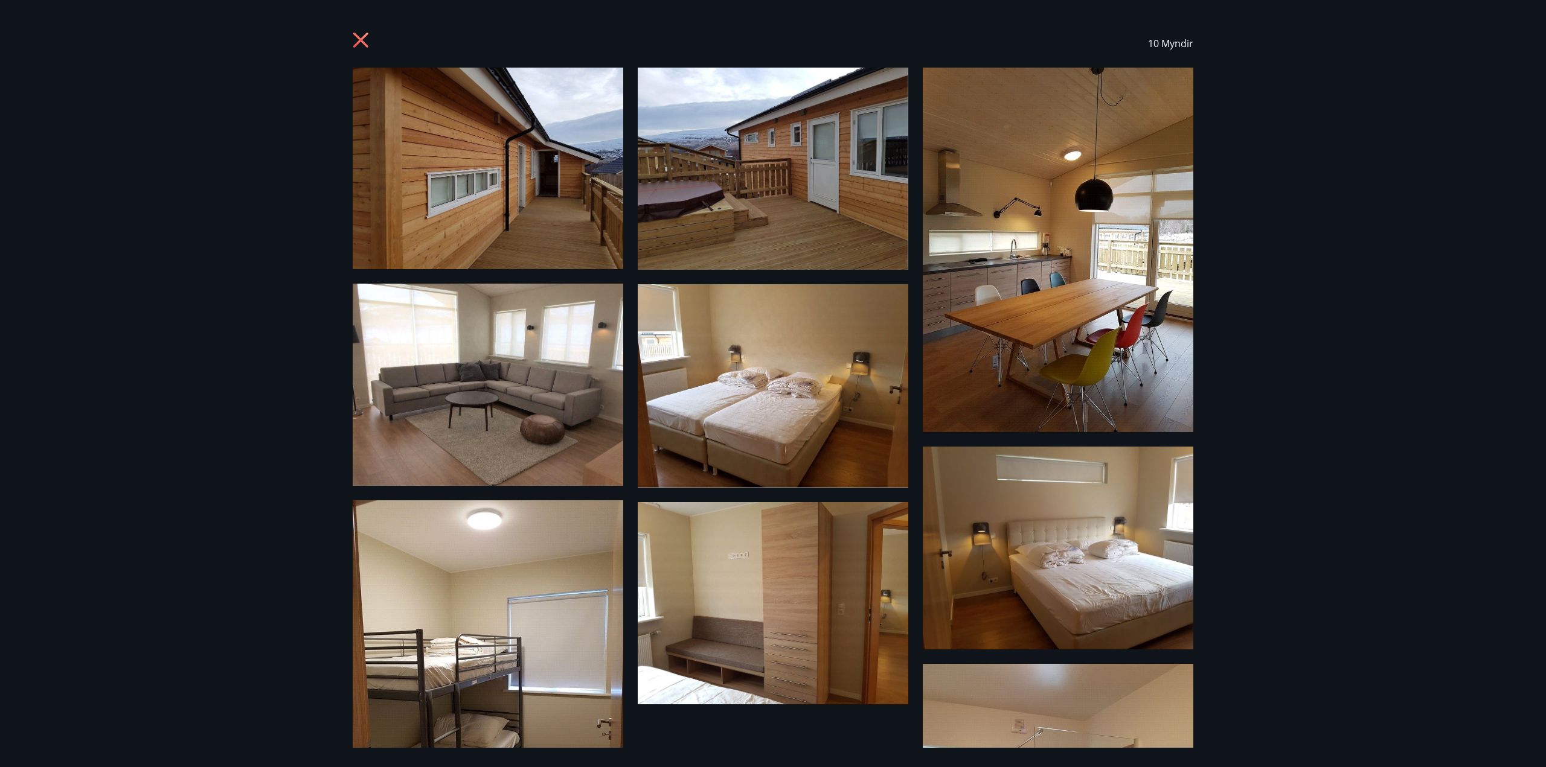
click at [360, 41] on icon at bounding box center [360, 40] width 15 height 15
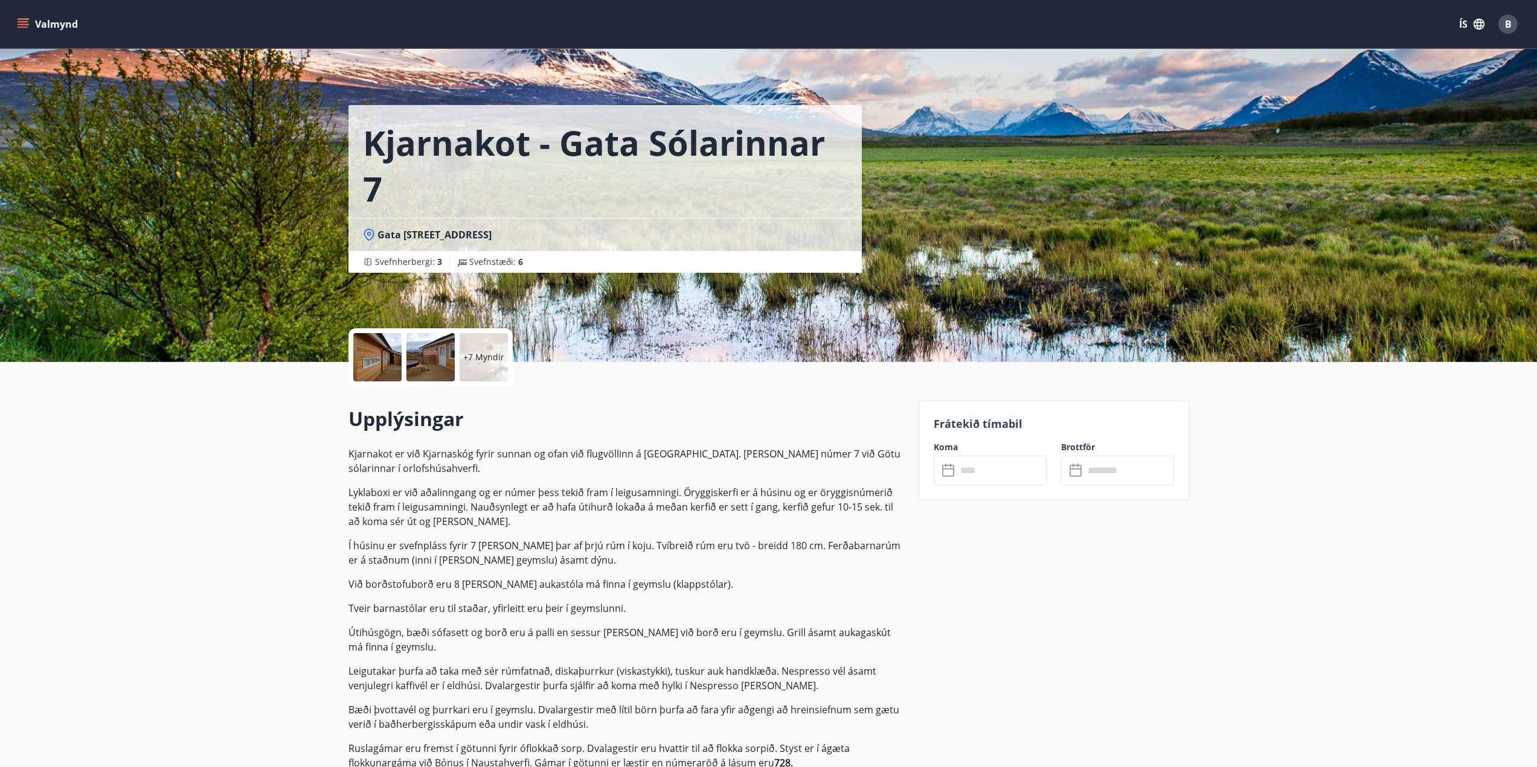
click at [991, 472] on input "text" at bounding box center [1001, 471] width 90 height 30
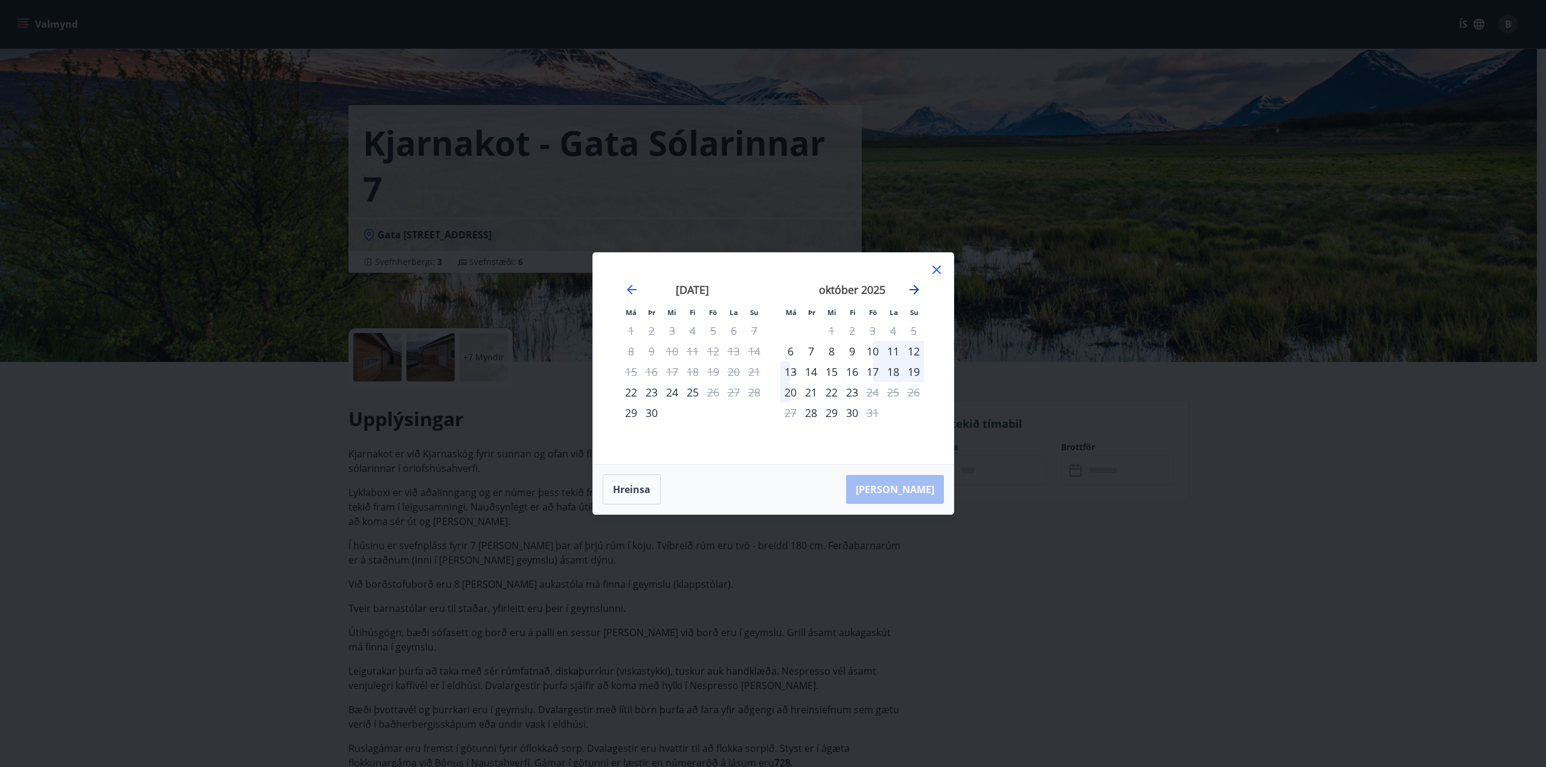
click at [915, 289] on icon "Move forward to switch to the next month." at bounding box center [914, 290] width 14 height 14
click at [628, 286] on icon "Move backward to switch to the previous month." at bounding box center [631, 290] width 14 height 14
click at [908, 287] on icon "Move forward to switch to the next month." at bounding box center [914, 290] width 14 height 14
click at [1343, 239] on div "Má Þr Mi Fi Fö La Su Má Þr Mi Fi Fö La Su september 2025 1 2 3 4 5 6 7 8 9 10 1…" at bounding box center [773, 383] width 1546 height 767
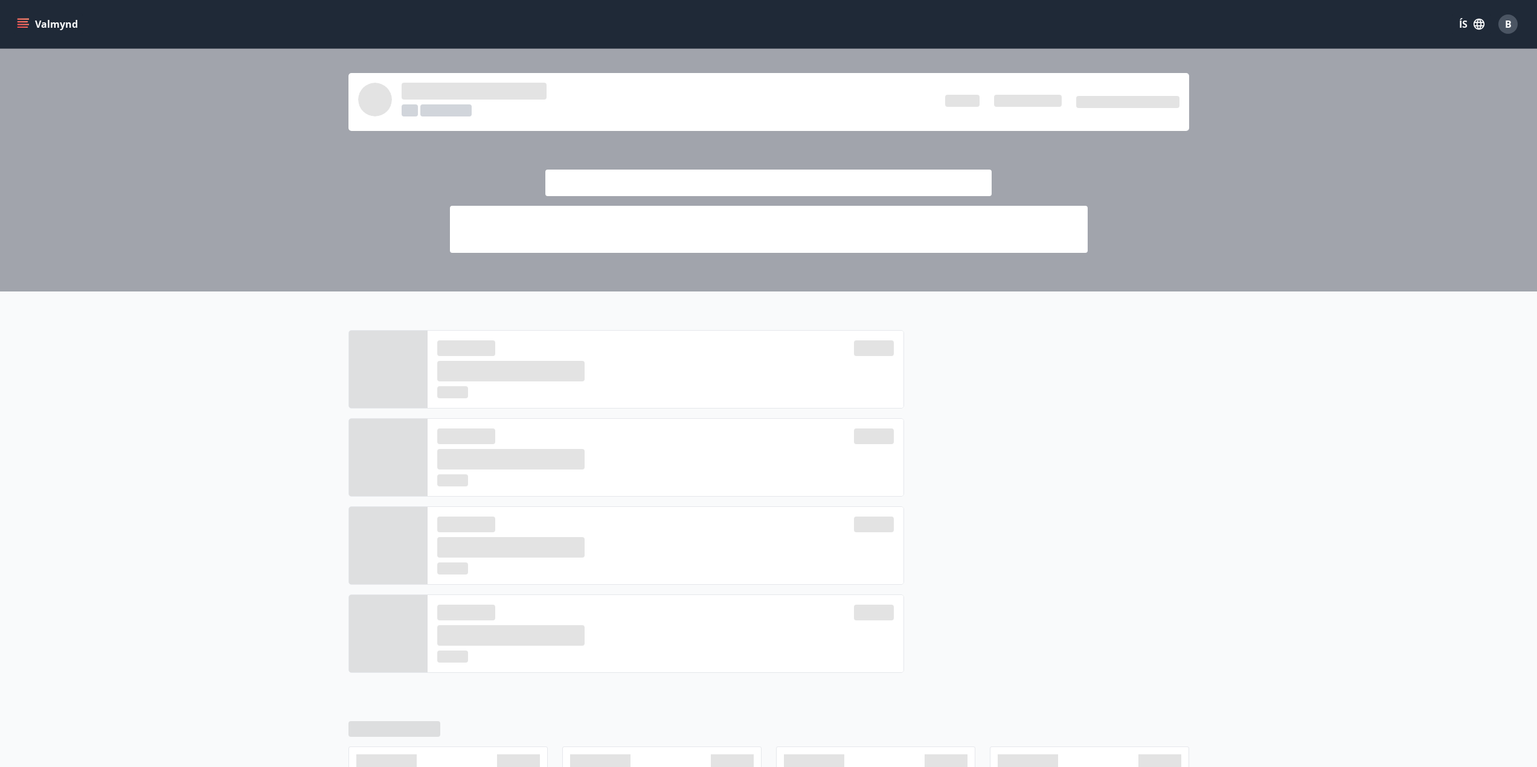
scroll to position [202, 0]
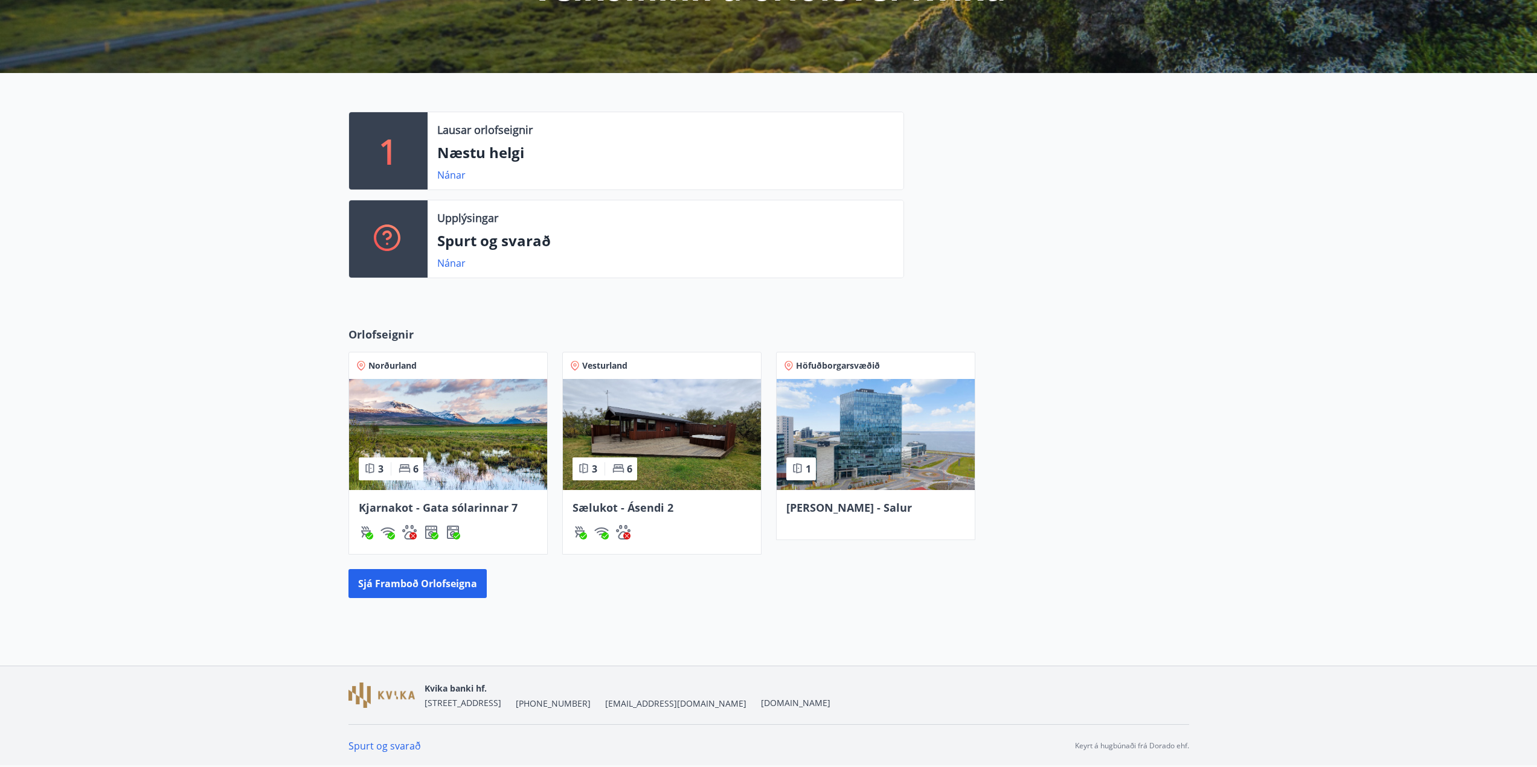
click at [655, 439] on img at bounding box center [662, 434] width 198 height 111
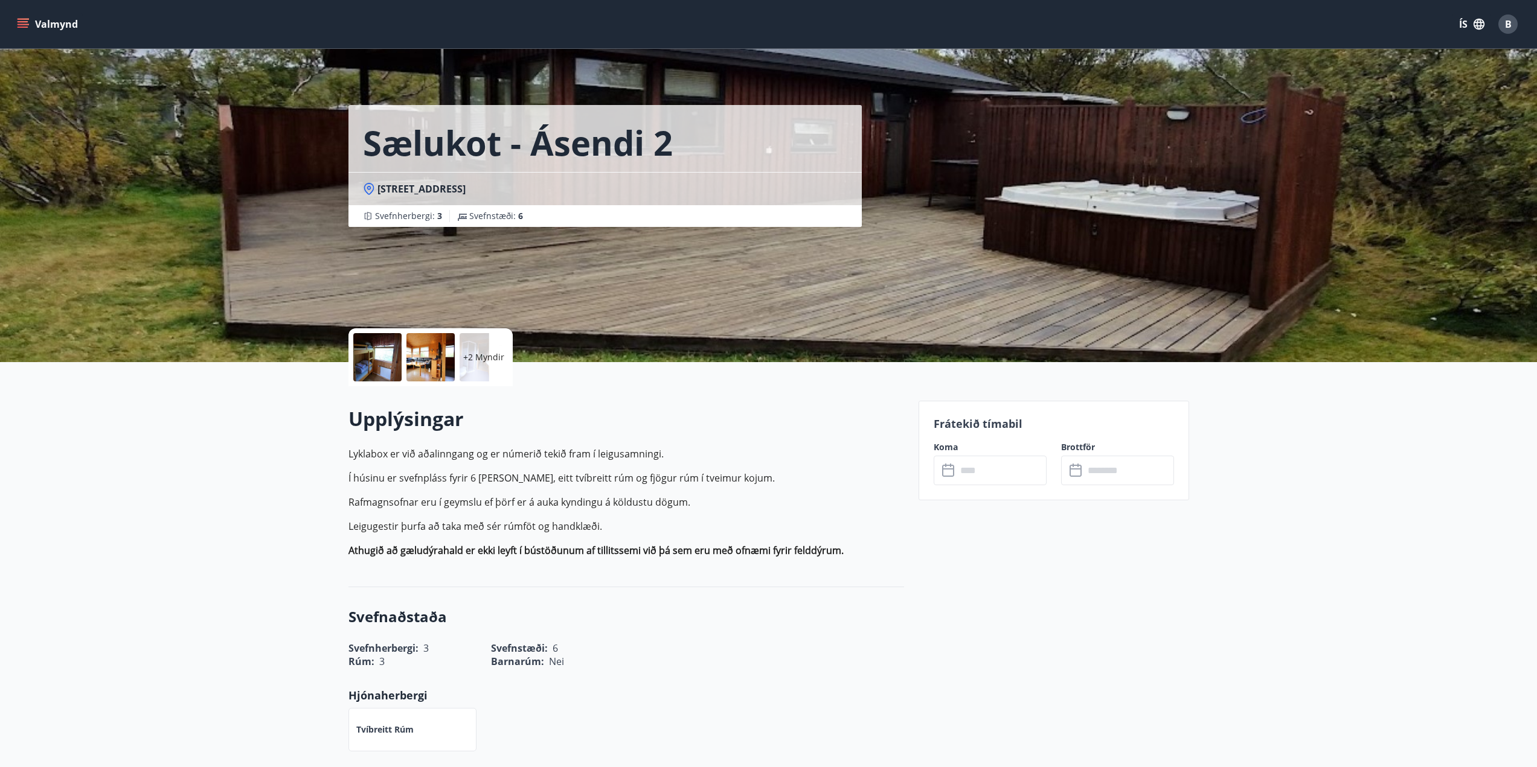
click at [372, 362] on div at bounding box center [377, 357] width 48 height 48
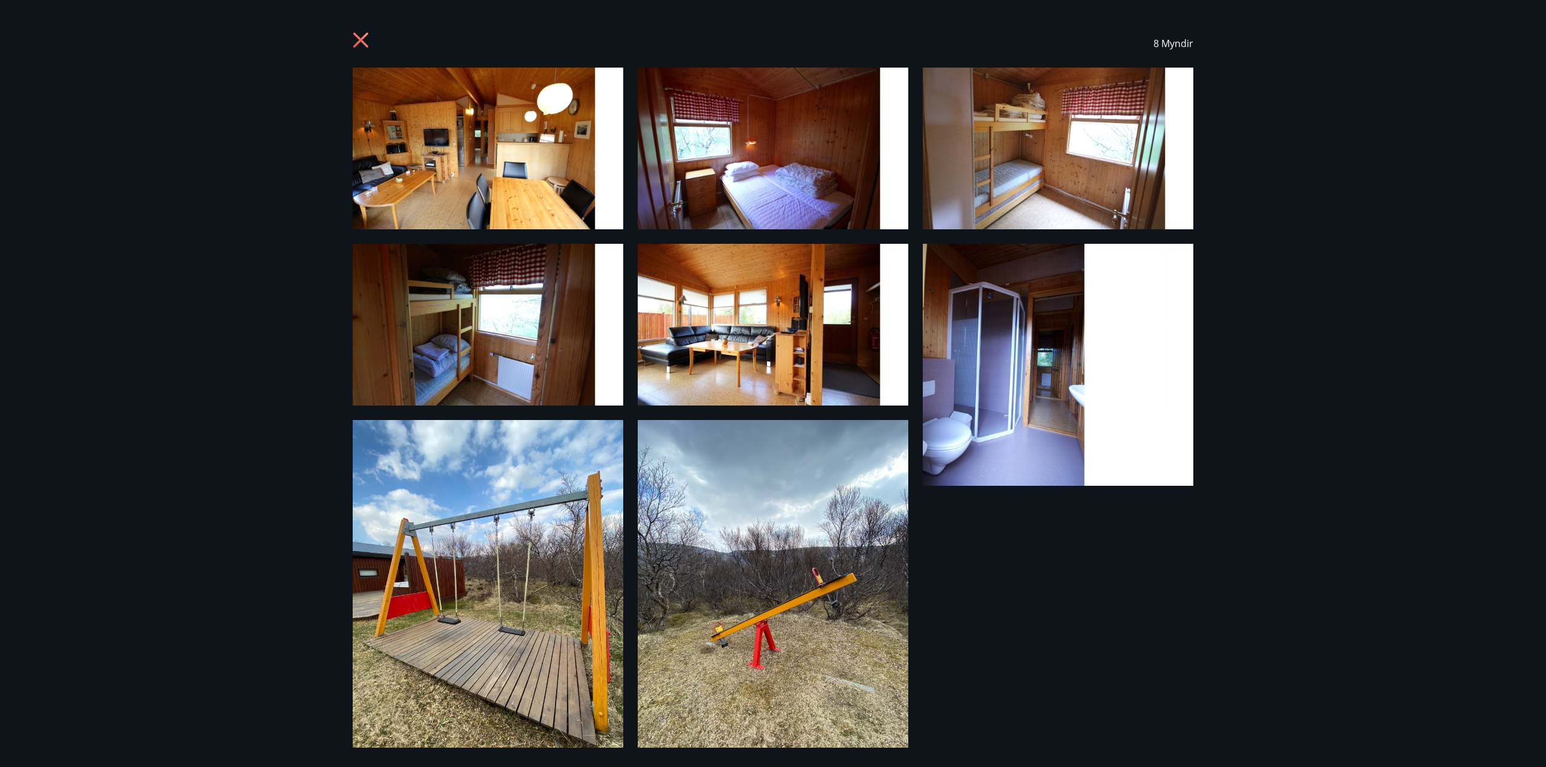
click at [216, 403] on div "8 Myndir" at bounding box center [773, 383] width 1546 height 767
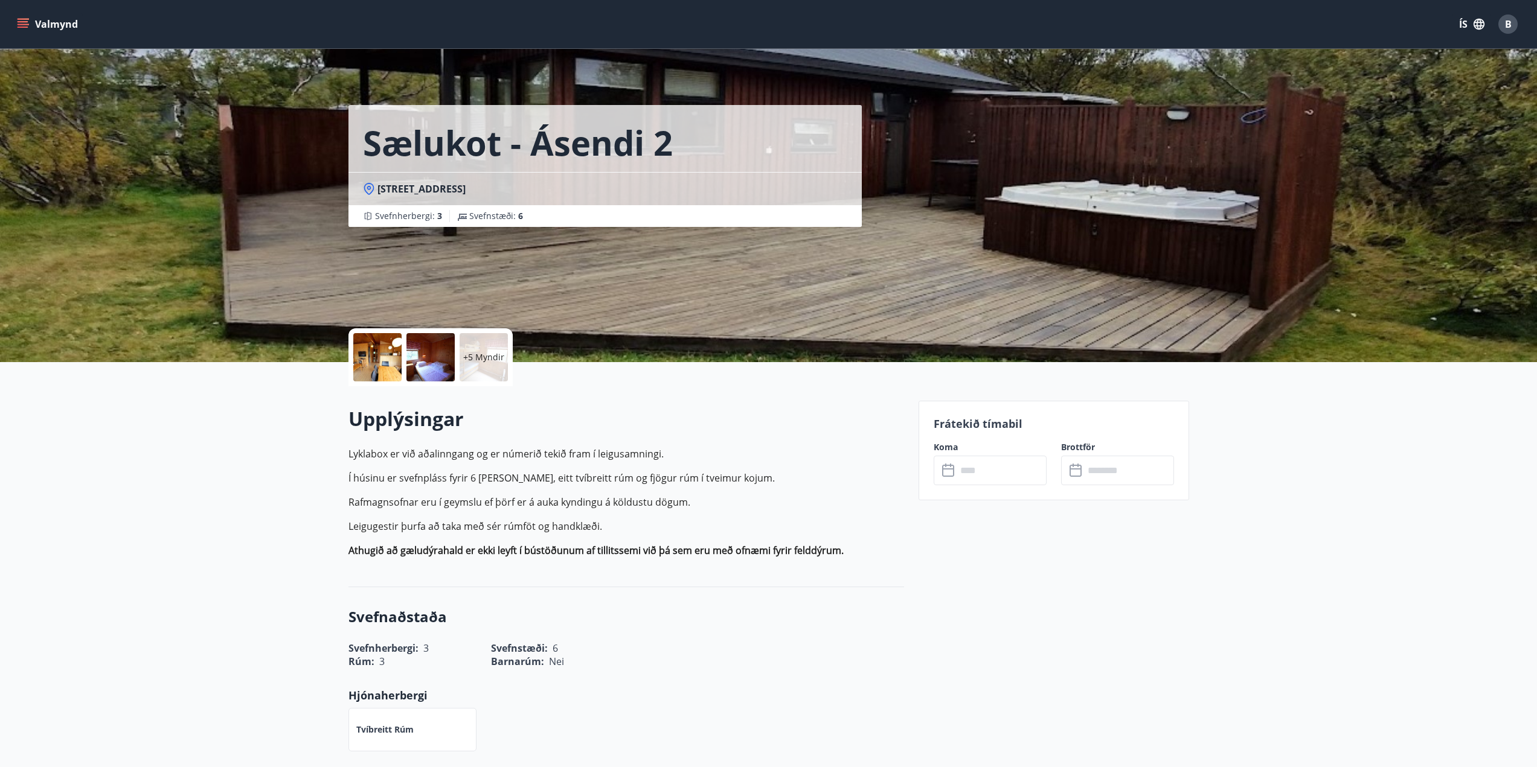
click at [984, 473] on input "text" at bounding box center [1001, 471] width 90 height 30
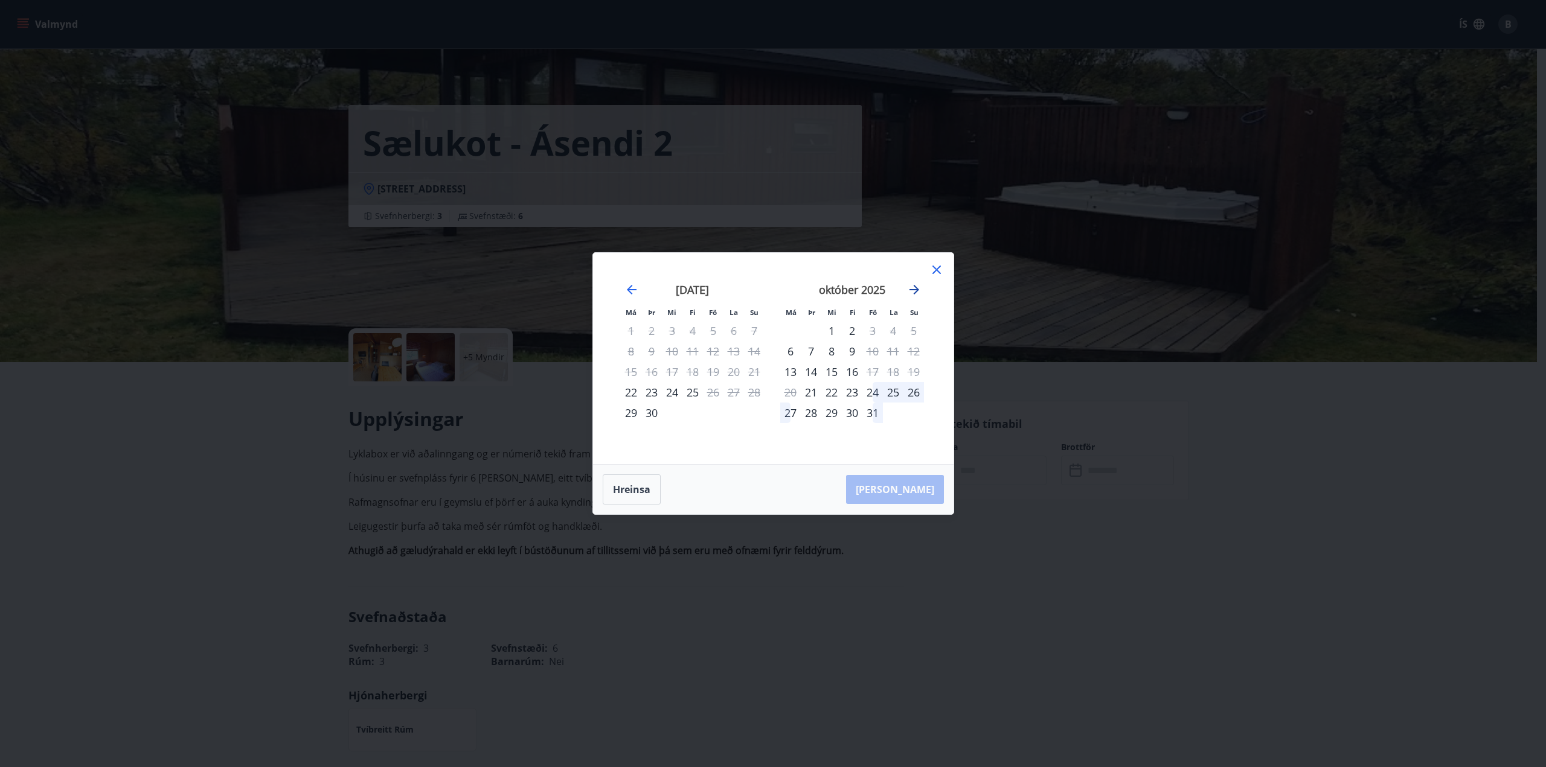
click at [915, 289] on icon "Move forward to switch to the next month." at bounding box center [914, 290] width 14 height 14
click at [936, 271] on icon at bounding box center [936, 270] width 8 height 8
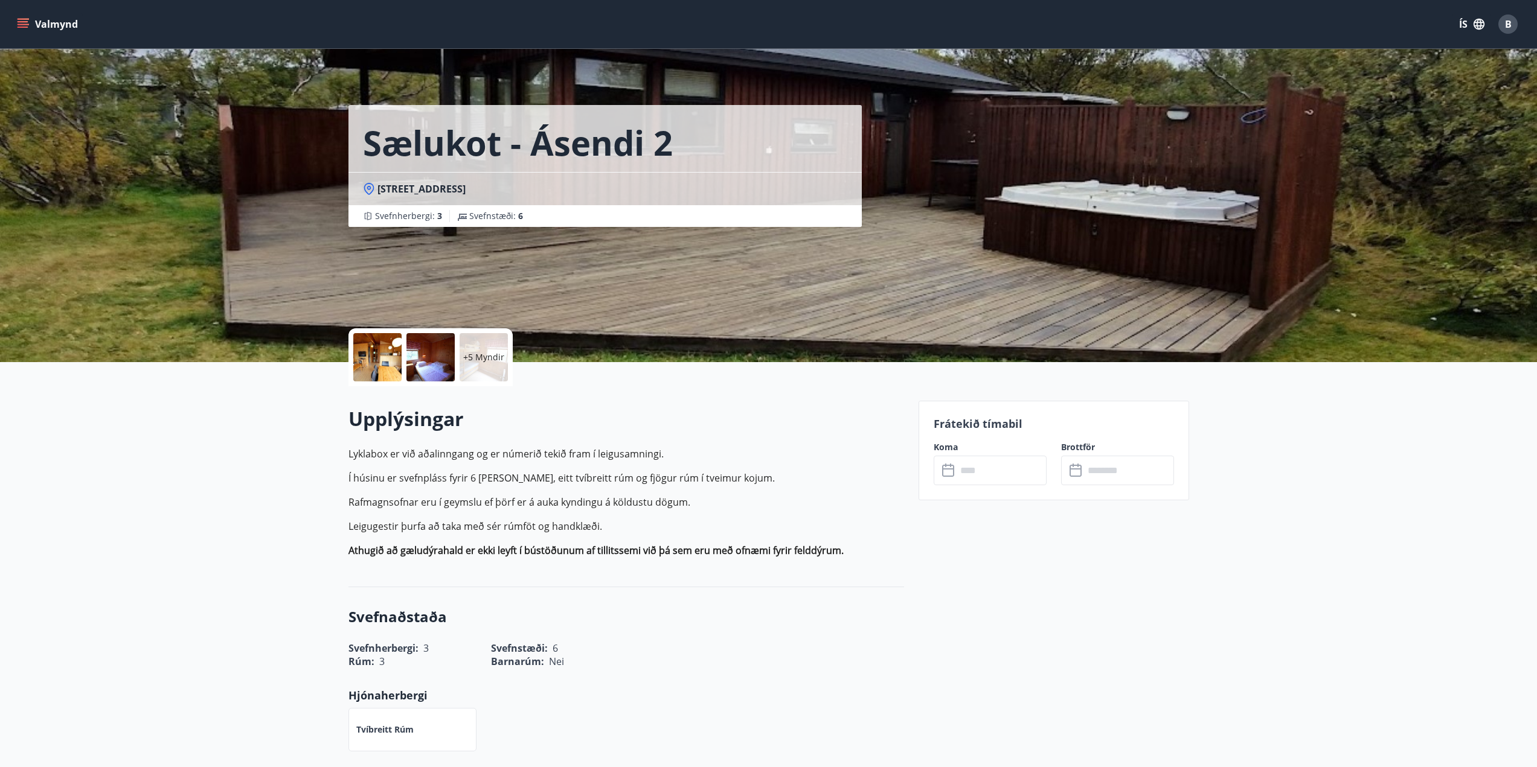
click at [1505, 19] on span "B" at bounding box center [1508, 24] width 7 height 13
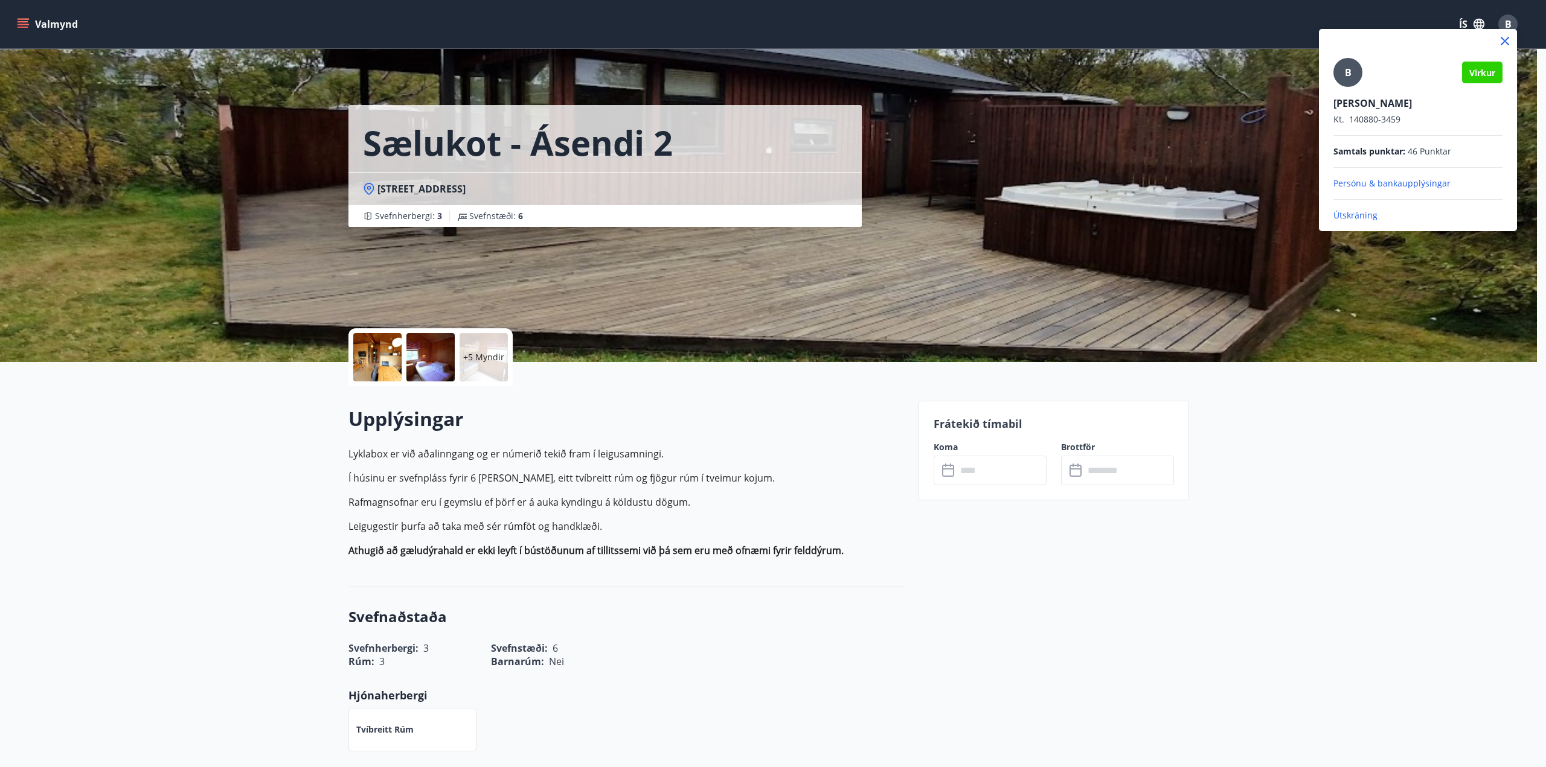
click at [1346, 220] on p "Útskráning" at bounding box center [1417, 216] width 169 height 12
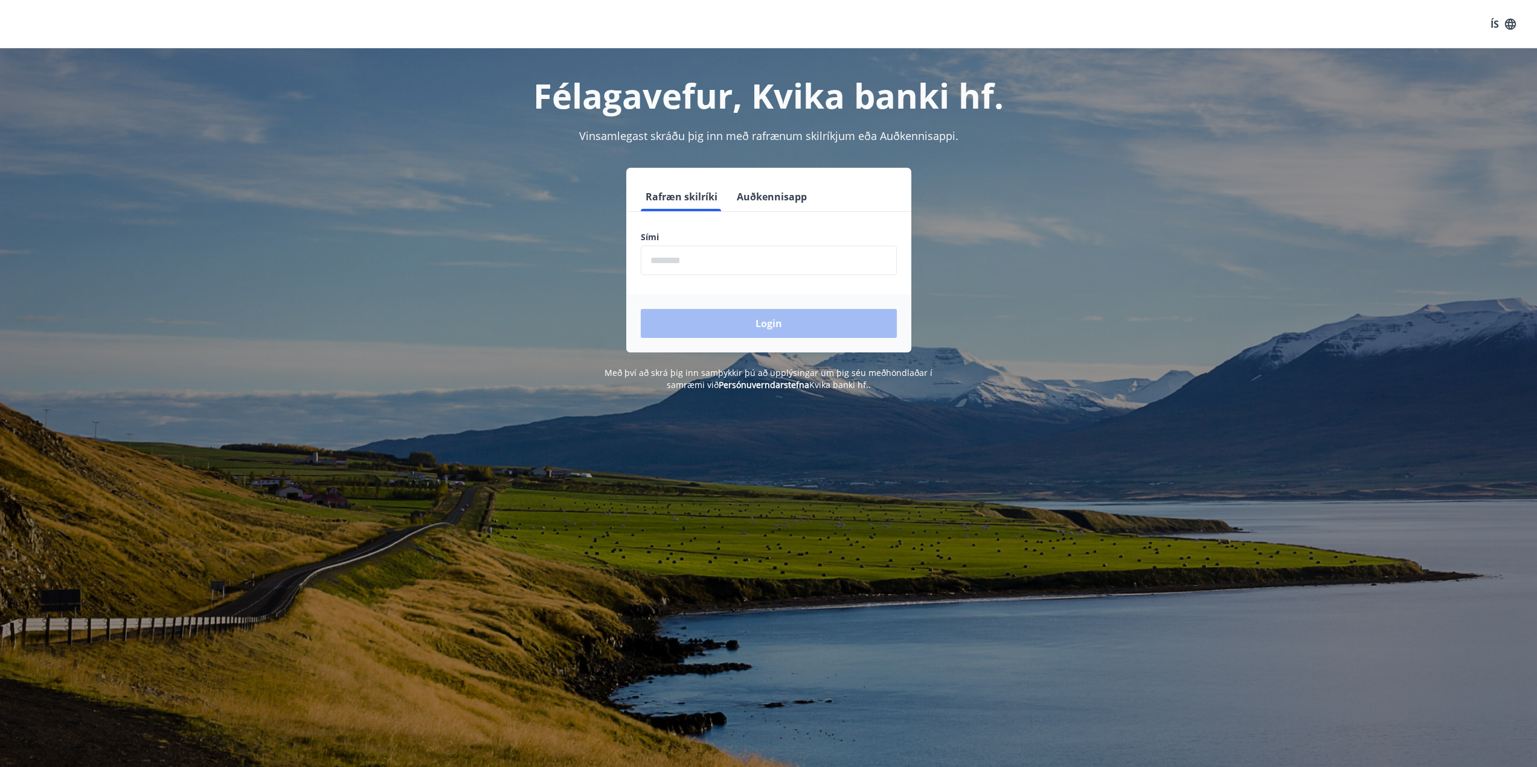
click at [741, 266] on input "phone" at bounding box center [769, 261] width 256 height 30
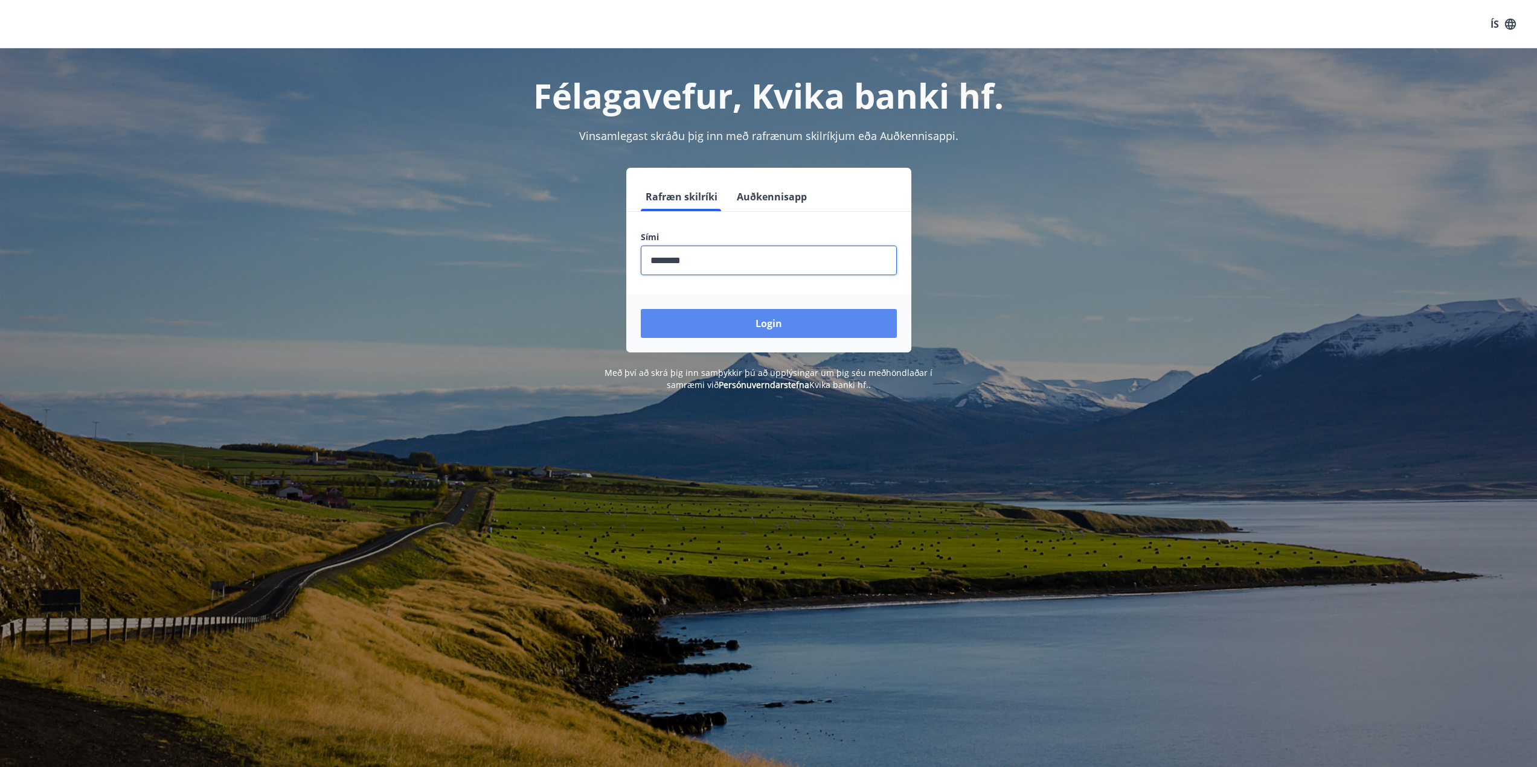
type input "********"
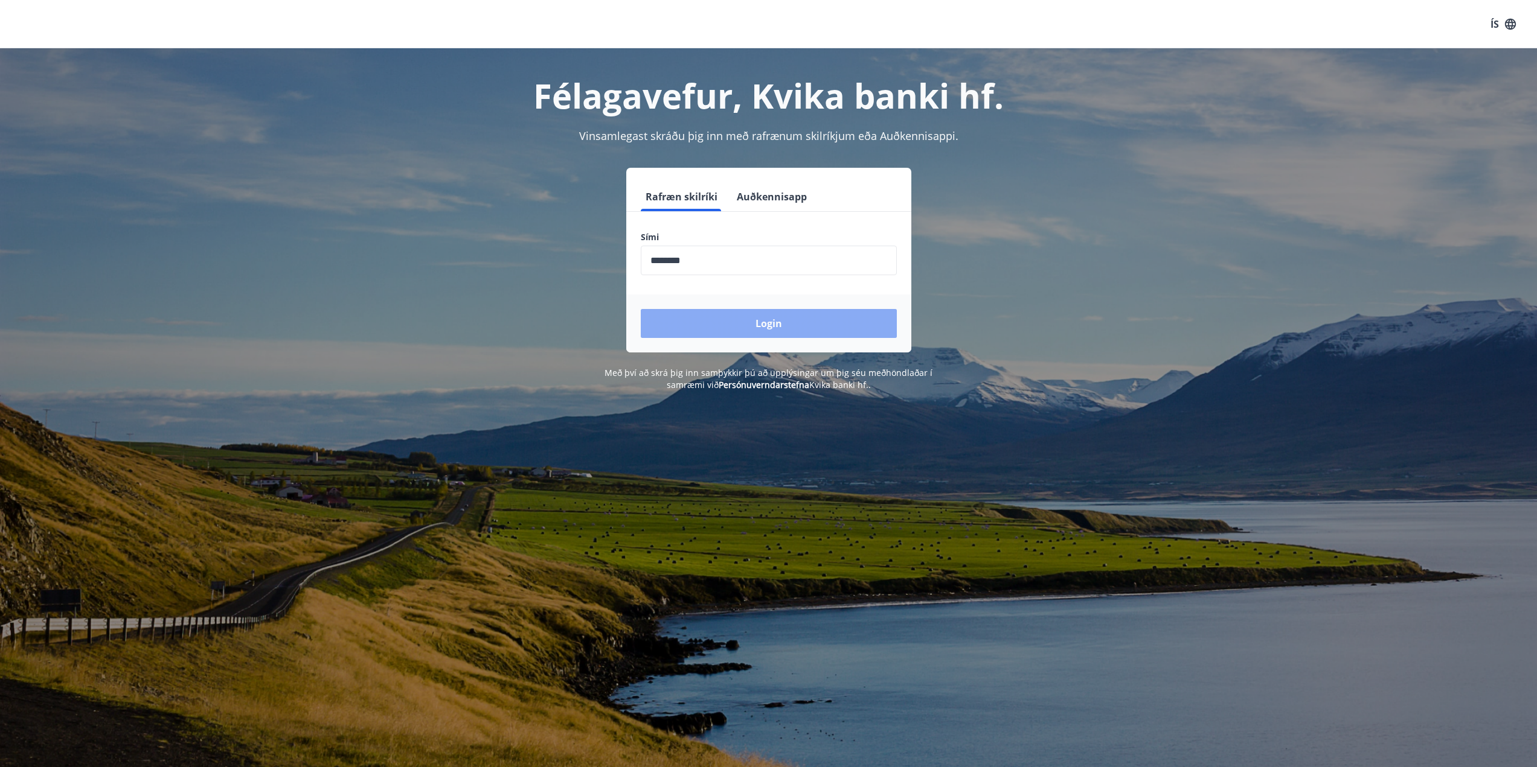
click at [770, 325] on button "Login" at bounding box center [769, 323] width 256 height 29
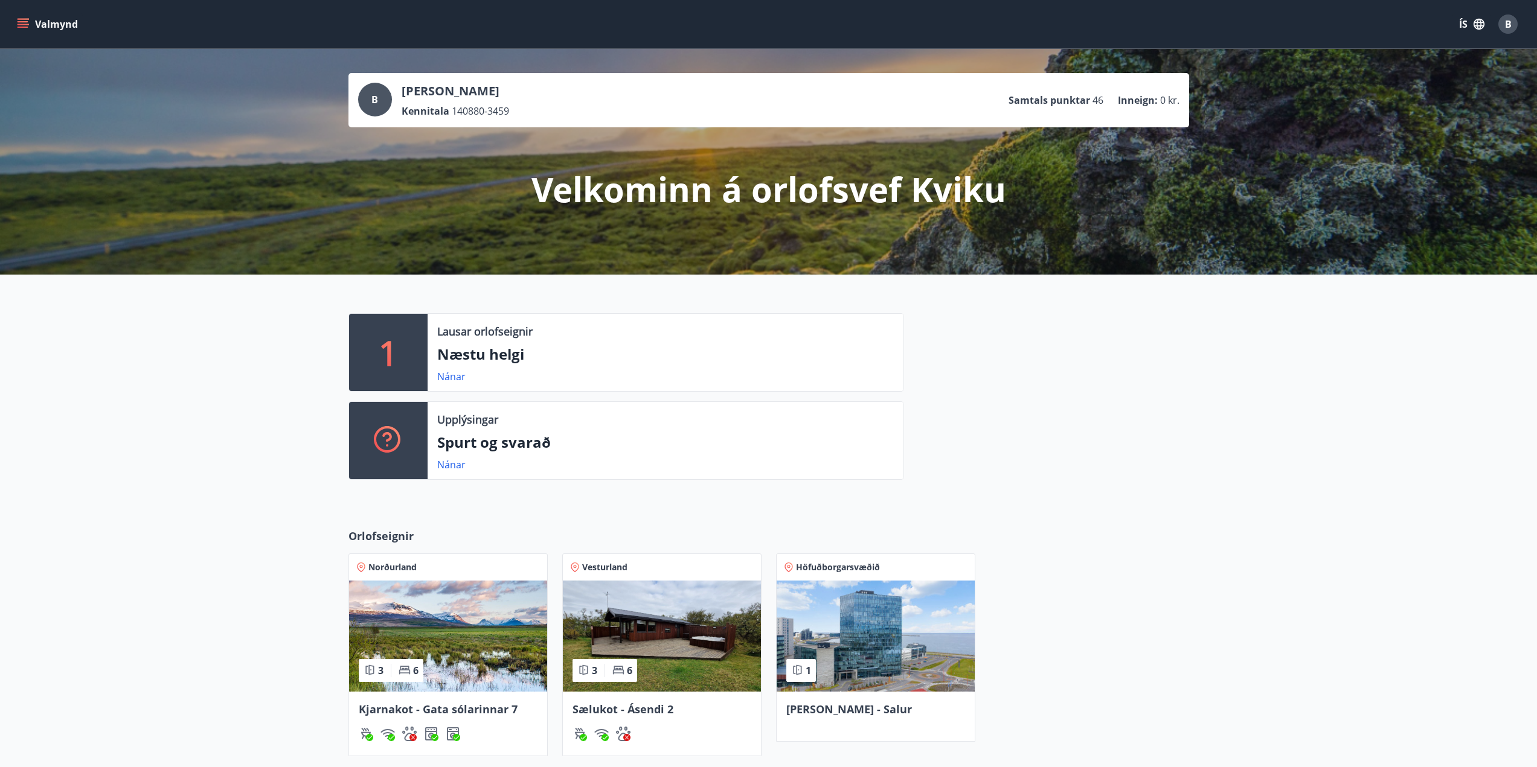
click at [457, 634] on img at bounding box center [448, 636] width 198 height 111
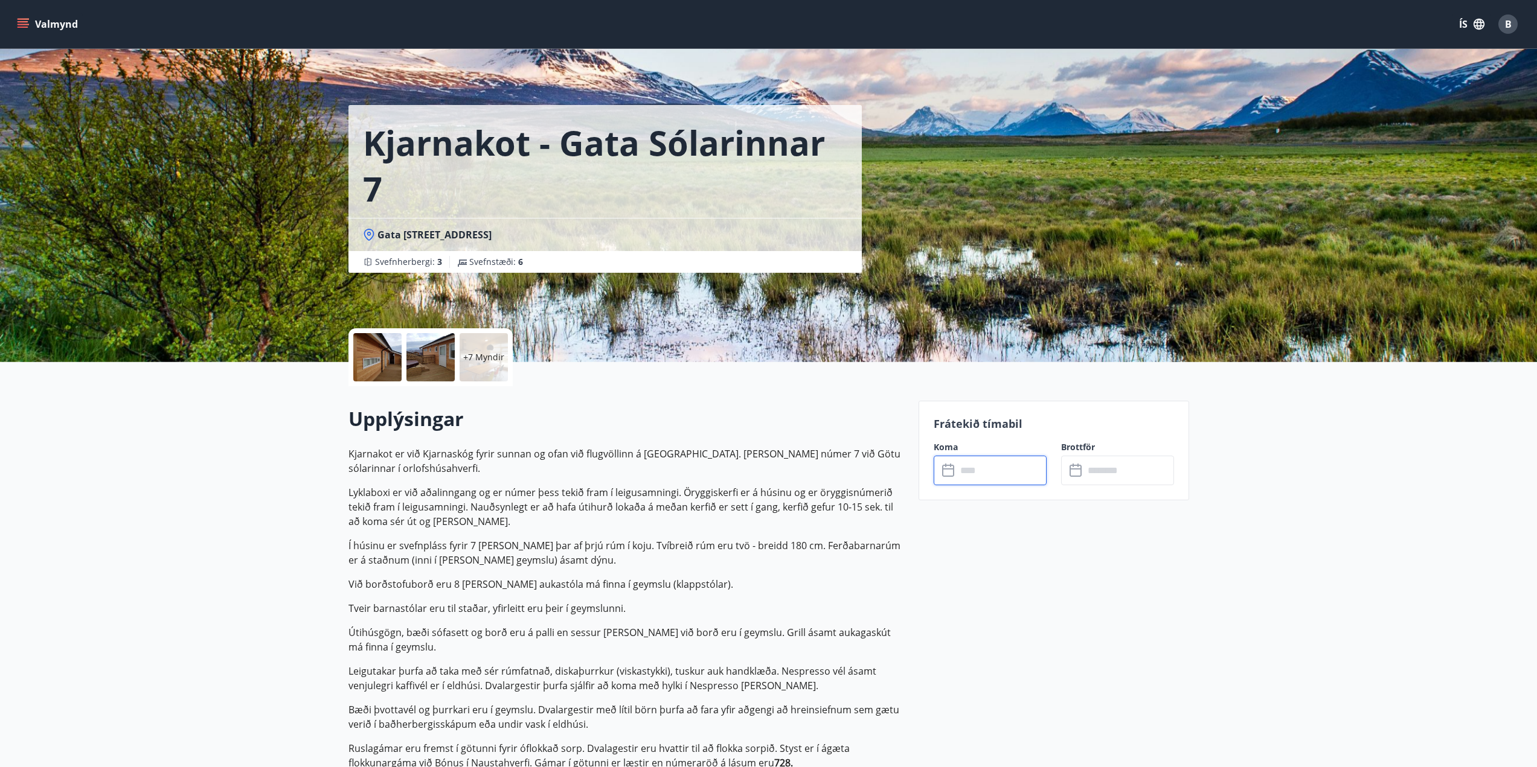
click at [976, 469] on input "text" at bounding box center [1001, 471] width 90 height 30
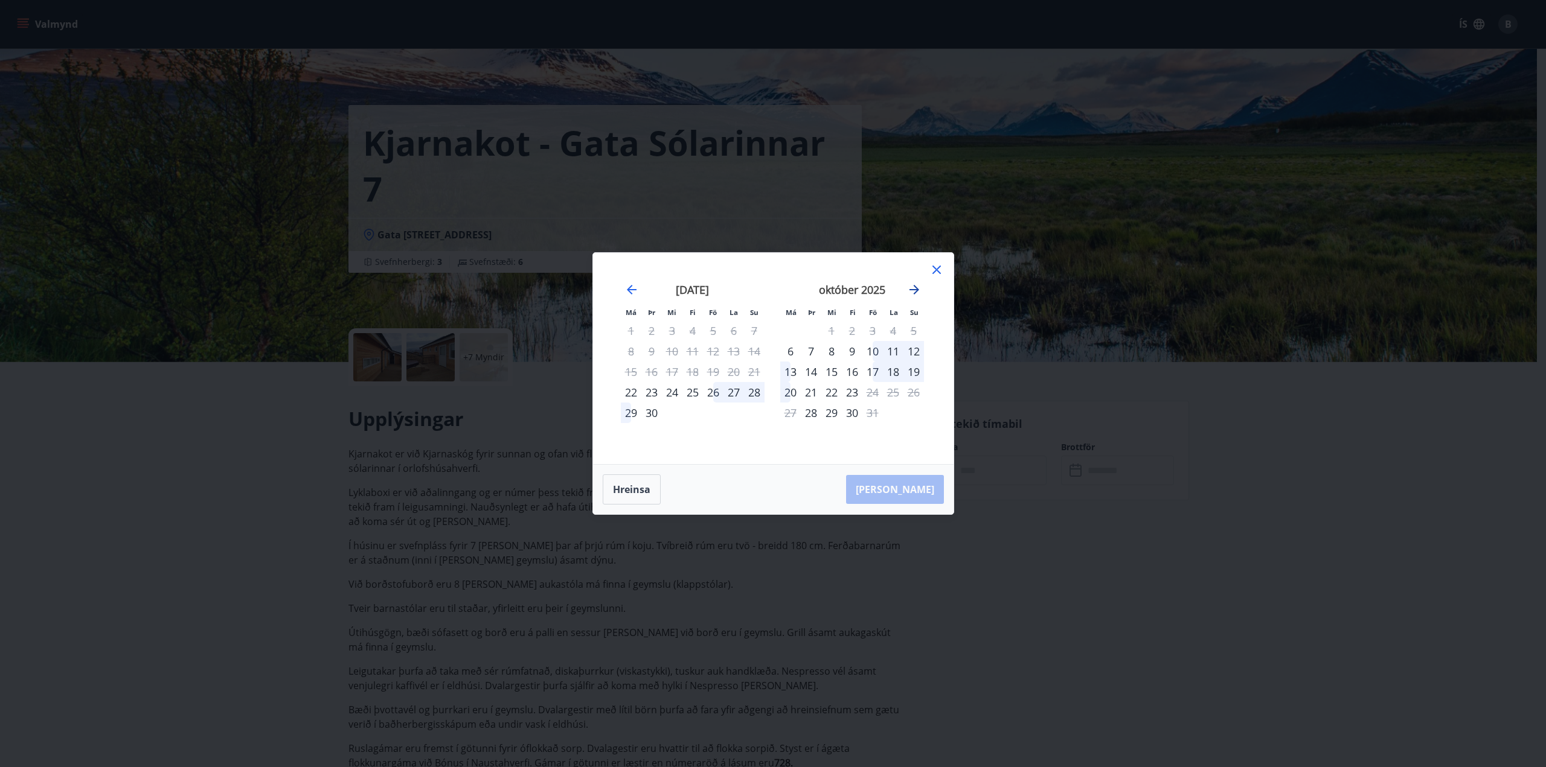
click at [915, 291] on icon "Move forward to switch to the next month." at bounding box center [914, 290] width 14 height 14
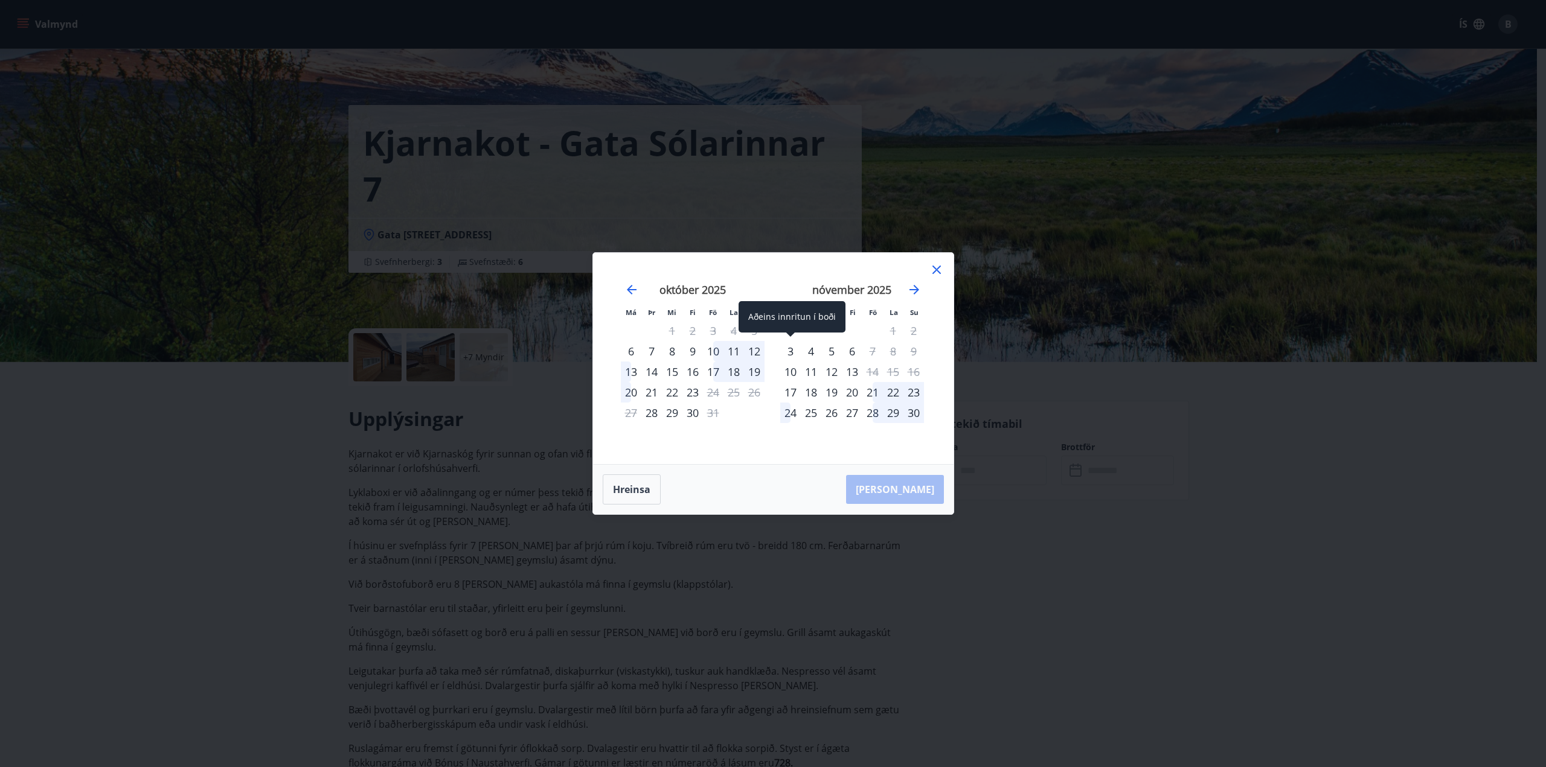
click at [786, 351] on div "3" at bounding box center [790, 351] width 21 height 21
click at [833, 354] on div "5" at bounding box center [831, 351] width 21 height 21
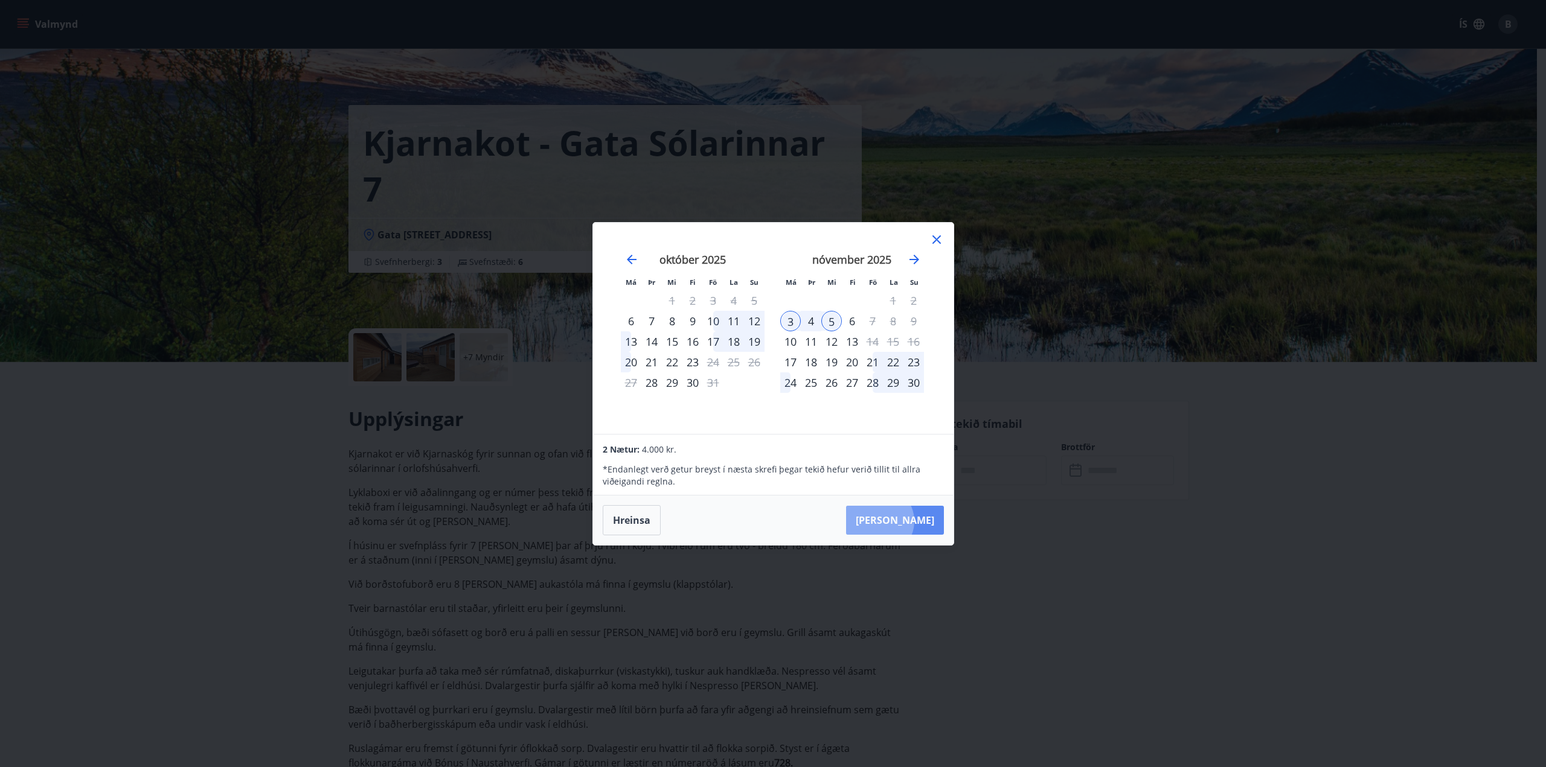
click at [916, 521] on button "Taka Frá" at bounding box center [895, 520] width 98 height 29
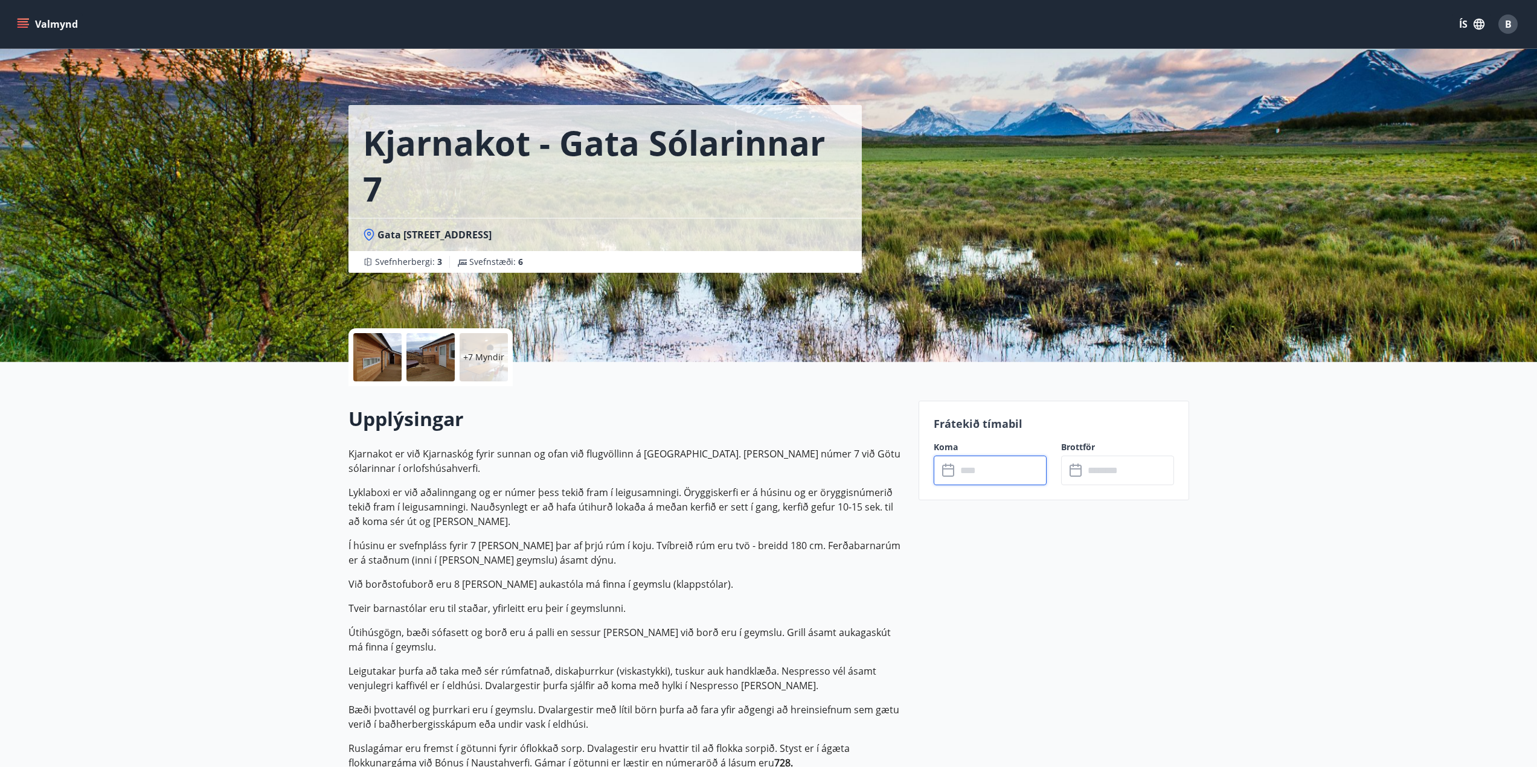
type input "******"
click at [1108, 579] on button "Greiða" at bounding box center [1117, 581] width 113 height 29
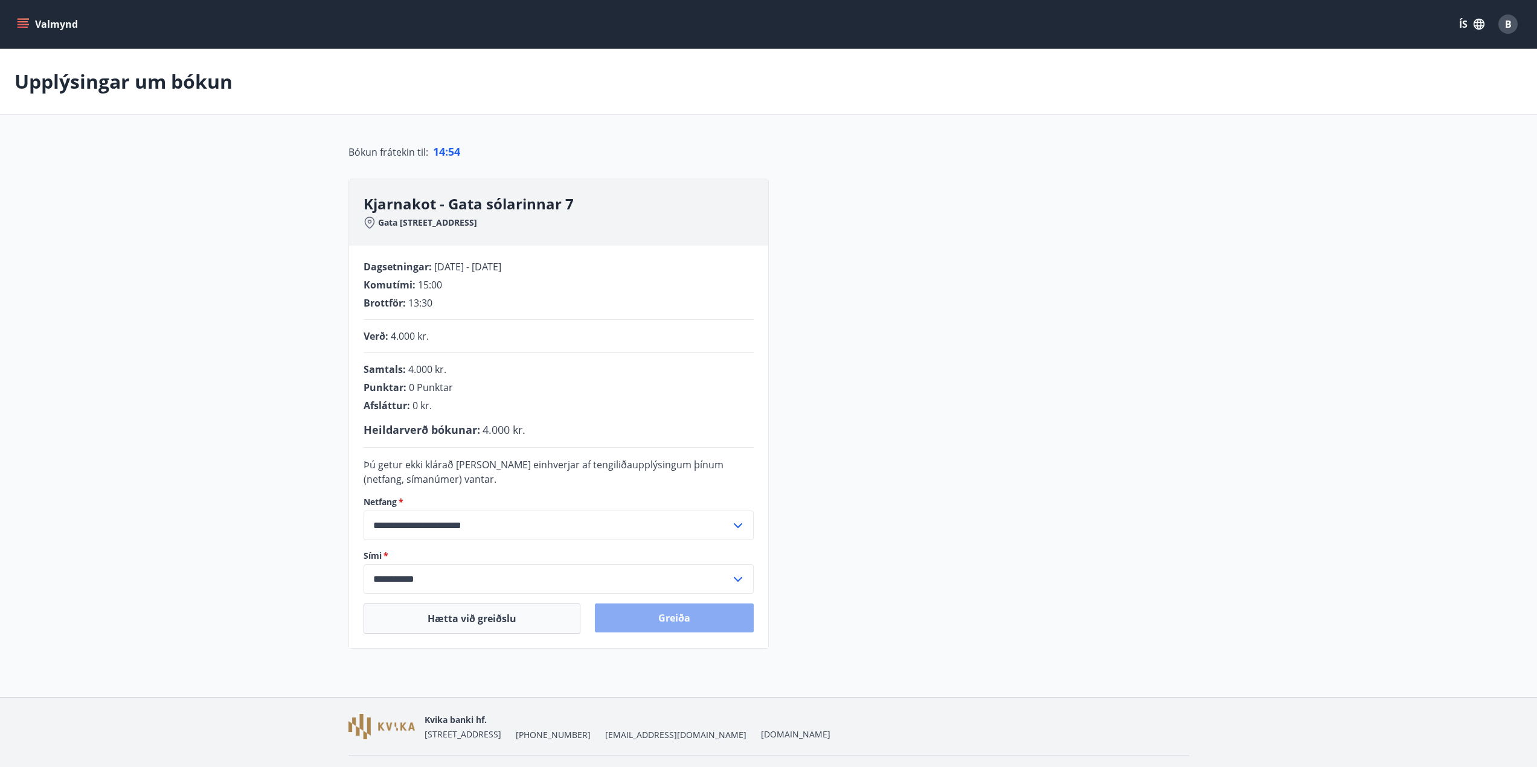
click at [672, 625] on button "Greiða" at bounding box center [674, 618] width 159 height 29
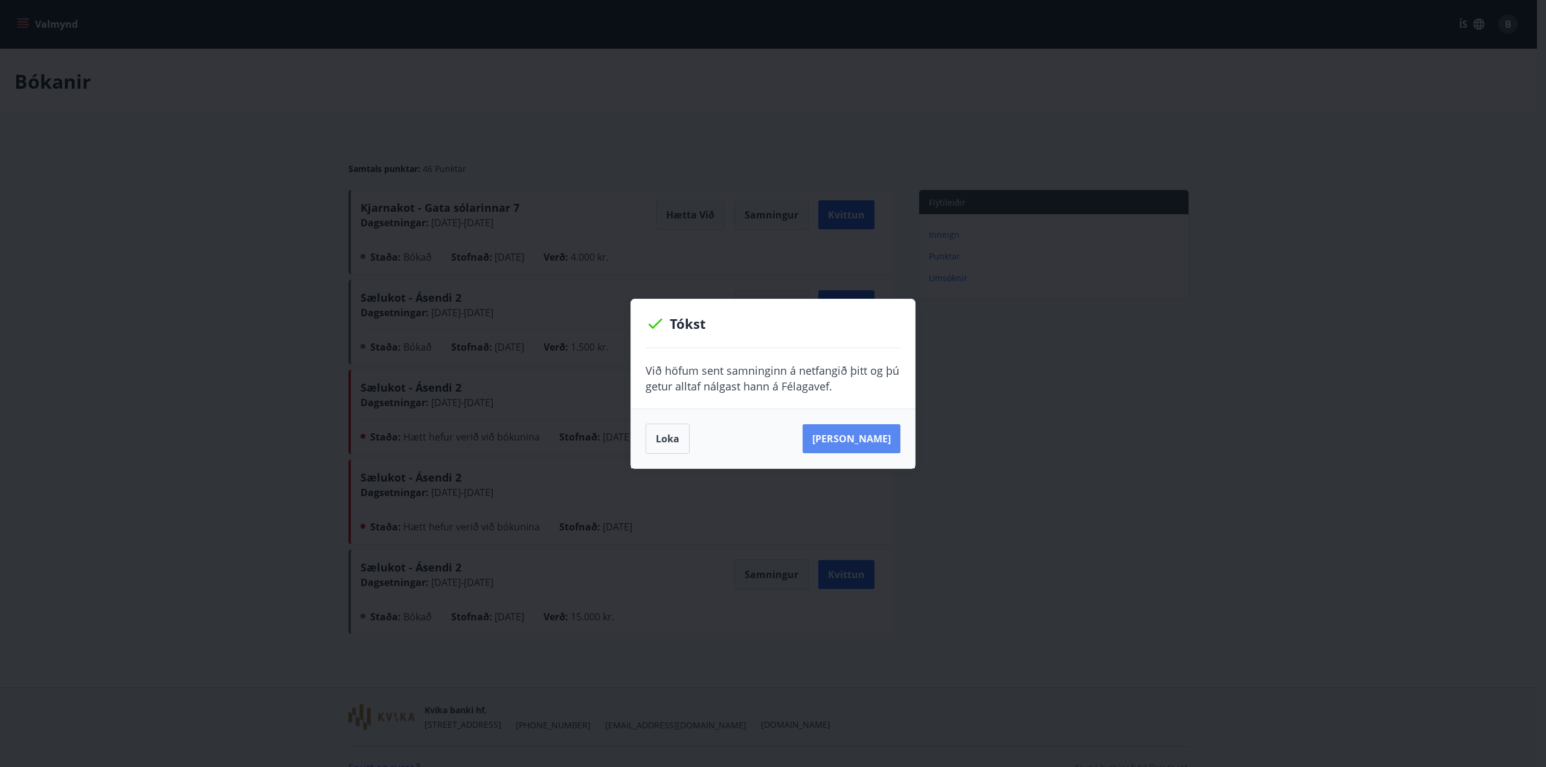
click at [858, 436] on button "[PERSON_NAME]" at bounding box center [851, 438] width 98 height 29
click at [667, 447] on button "Loka" at bounding box center [667, 439] width 44 height 30
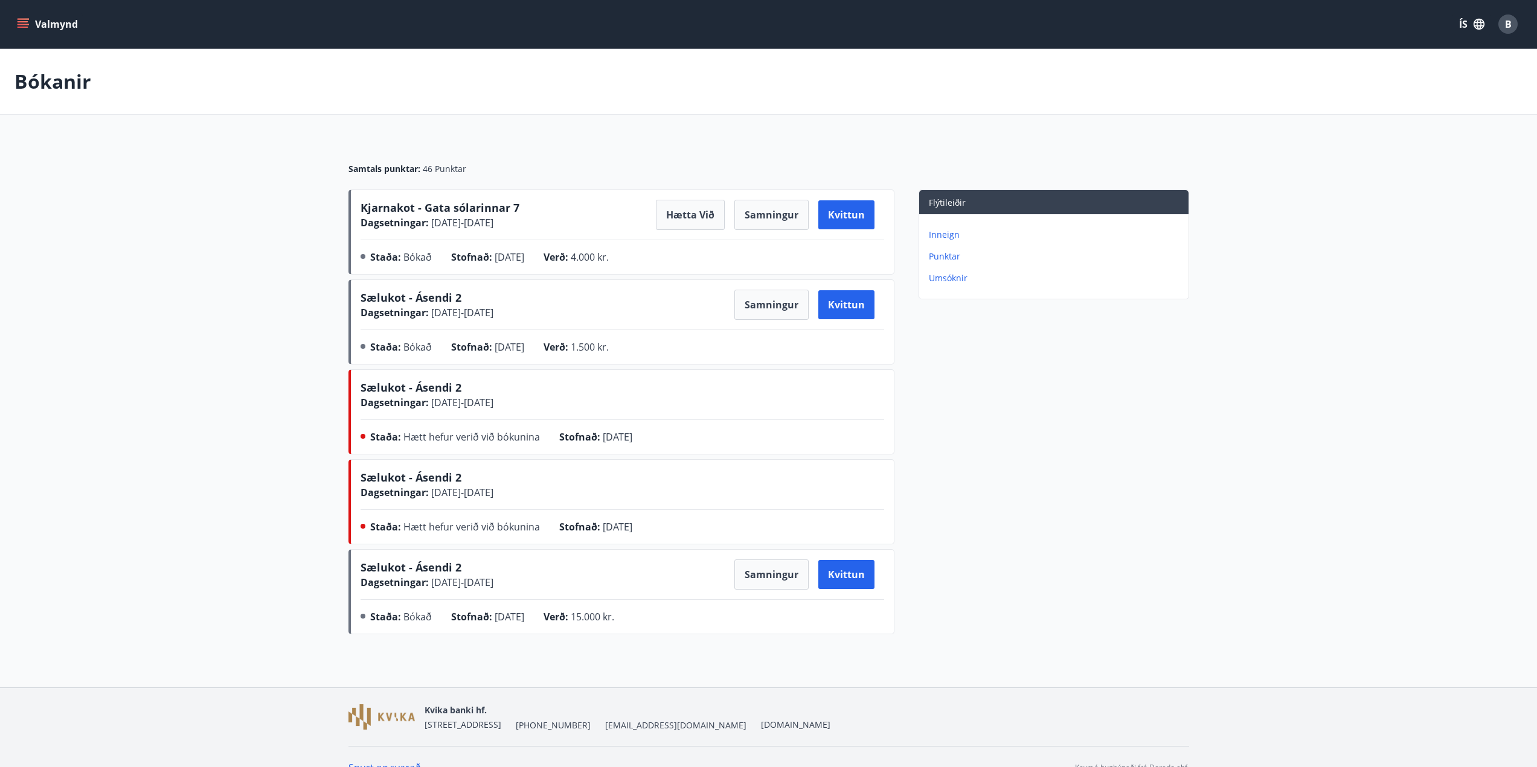
click at [150, 316] on main "Bókanir Samtals punktar : 46 Punktar Kjarnakot - Gata sólarinnar 7 Dagsetningar…" at bounding box center [768, 344] width 1537 height 591
click at [1508, 26] on span "B" at bounding box center [1508, 24] width 7 height 13
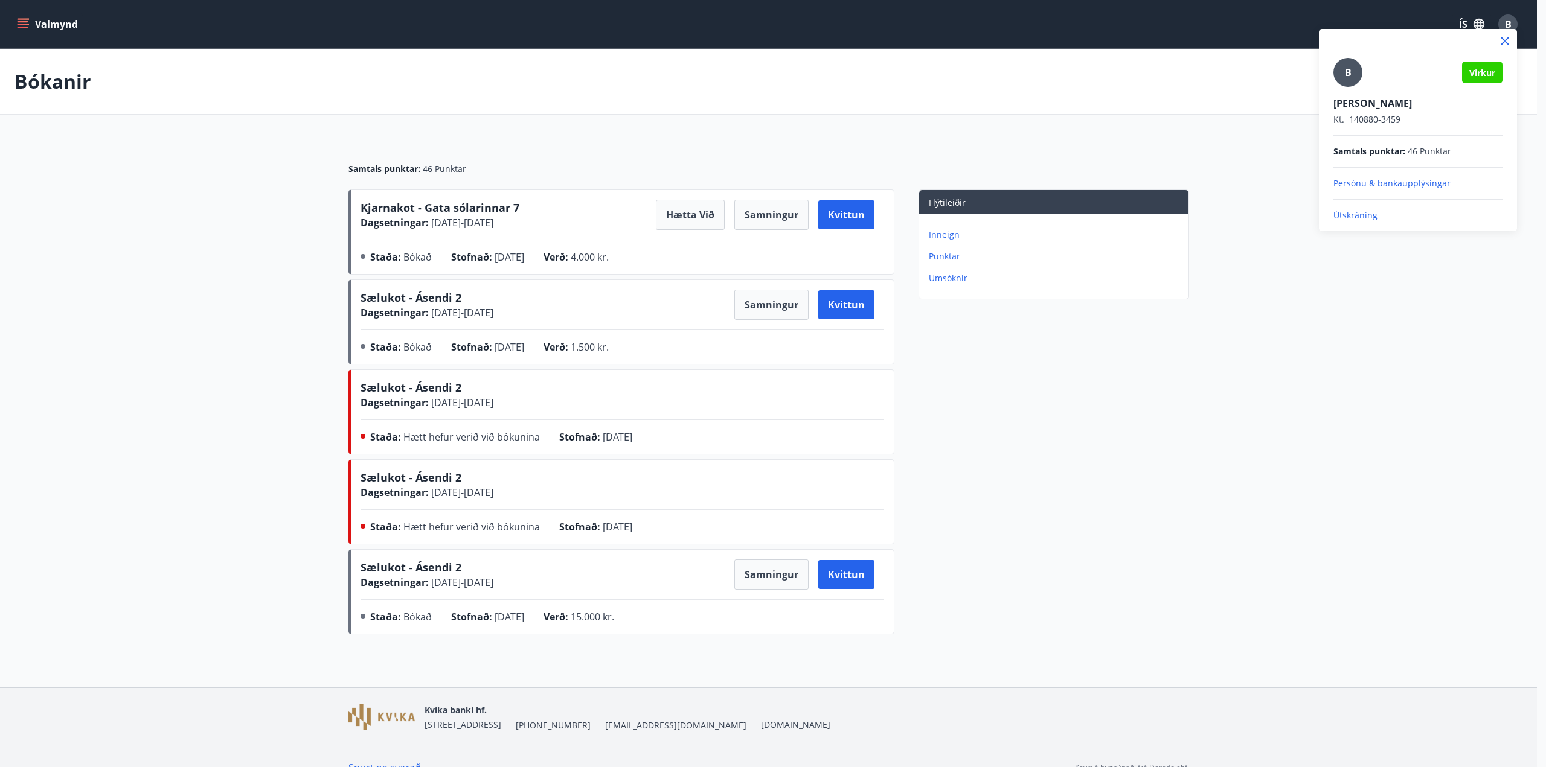
click at [1359, 210] on p "Útskráning" at bounding box center [1417, 216] width 169 height 12
